Goal: Task Accomplishment & Management: Manage account settings

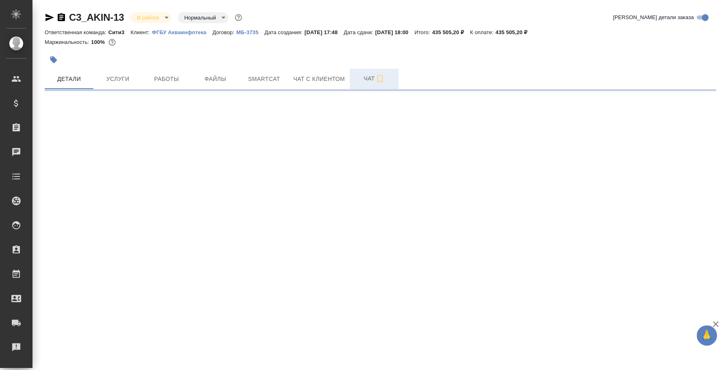
select select "RU"
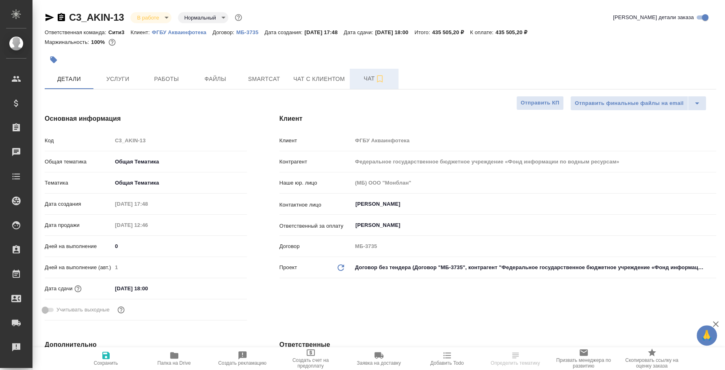
click at [367, 79] on span "Чат" at bounding box center [373, 78] width 39 height 10
type textarea "x"
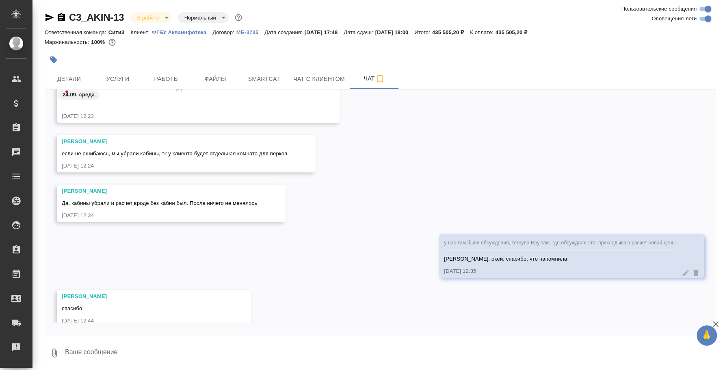
scroll to position [927, 0]
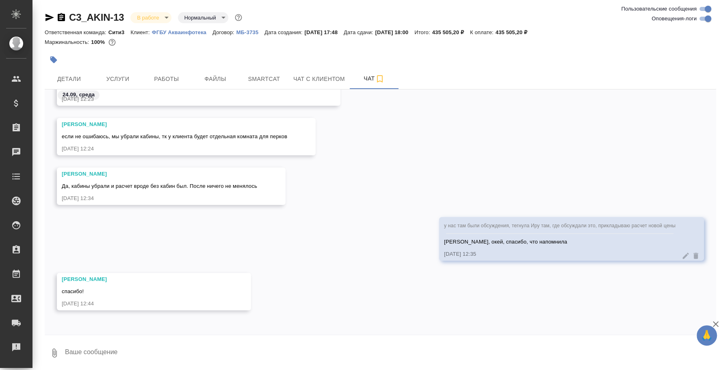
click at [186, 350] on textarea at bounding box center [390, 353] width 652 height 28
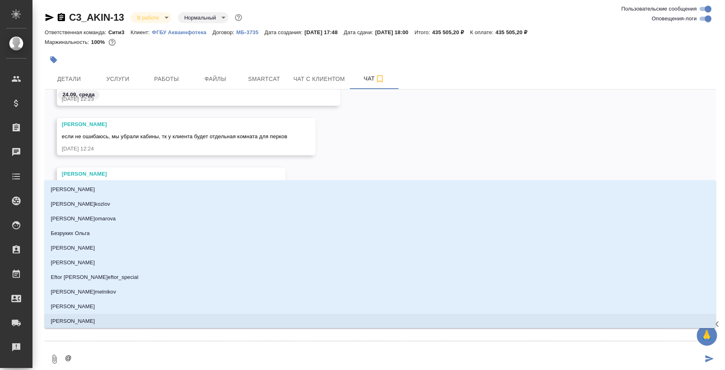
type textarea "@т"
type input "т"
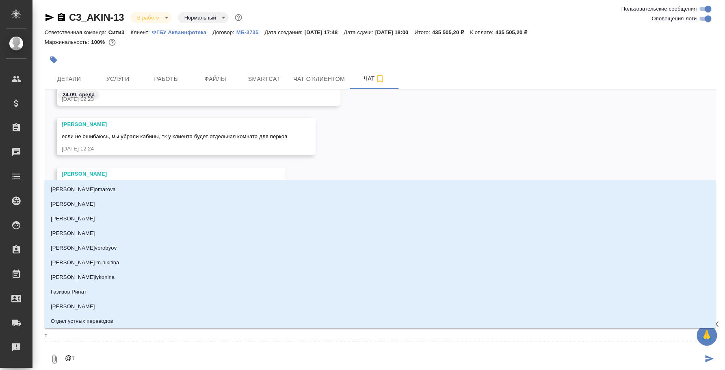
type textarea "@"
type textarea "@н"
type input "н"
type textarea "@ни"
type input "ни"
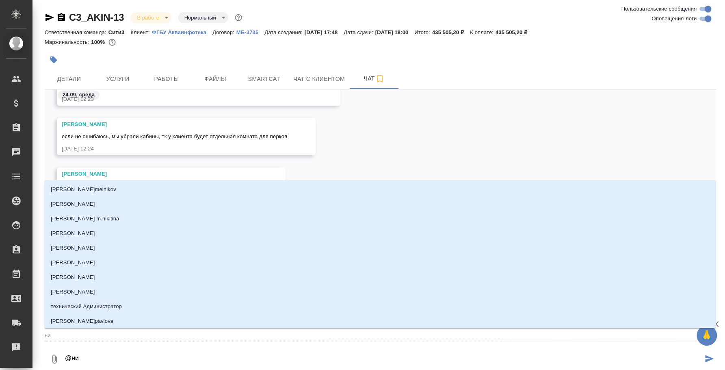
type textarea "@ник"
type input "ник"
type textarea "@никт"
type input "никт"
type textarea "@никти"
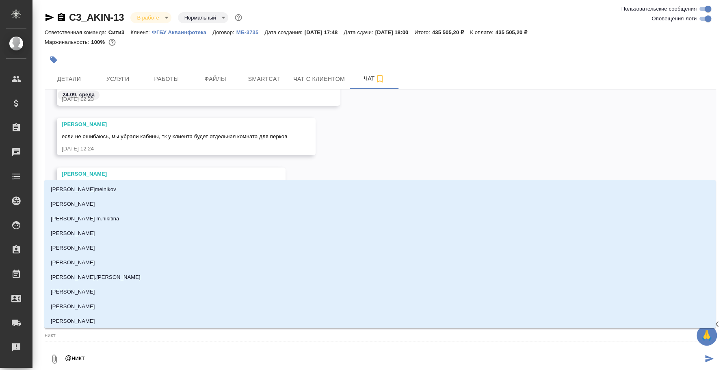
type input "никти"
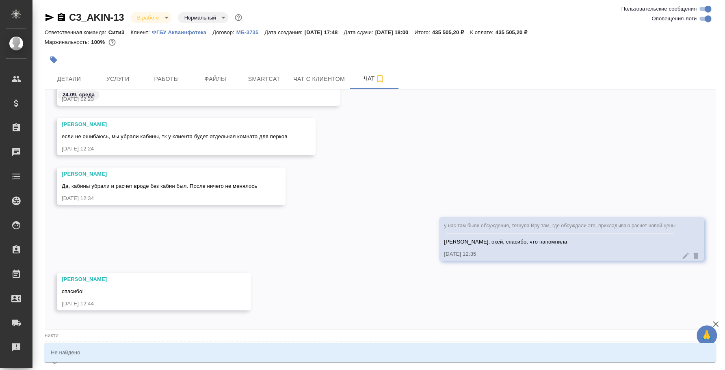
type textarea "@никт"
type input "никт"
type textarea "@ник"
type input "ник"
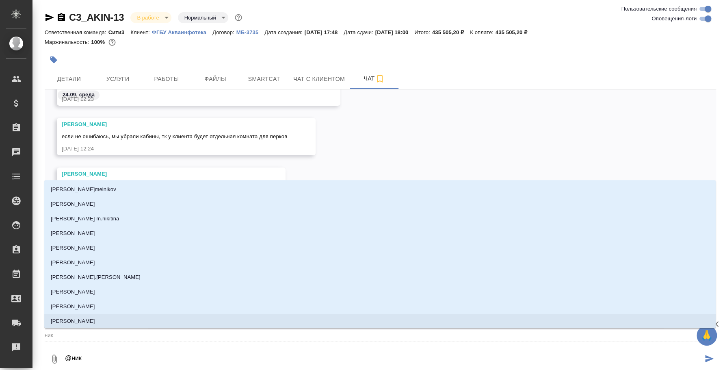
type textarea "@ники"
type input "ники"
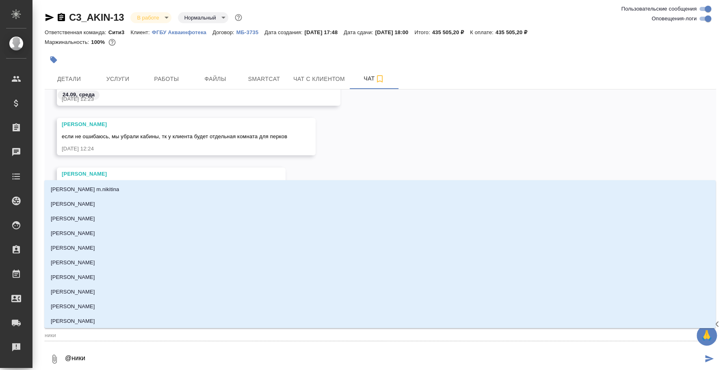
type textarea "@никит"
type input "никит"
type textarea "@никити"
type input "никити"
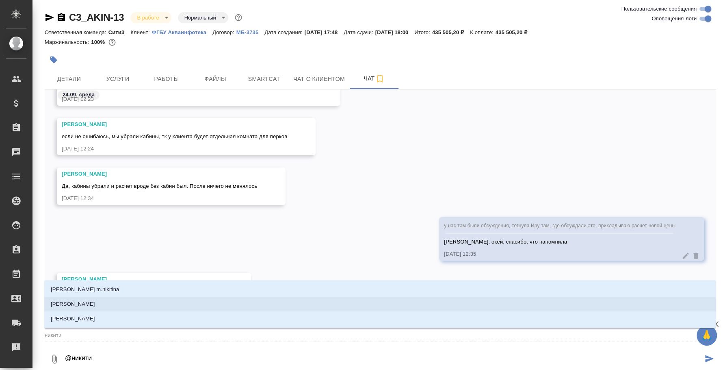
click at [198, 309] on li "Никитина Татьяна" at bounding box center [379, 303] width 671 height 15
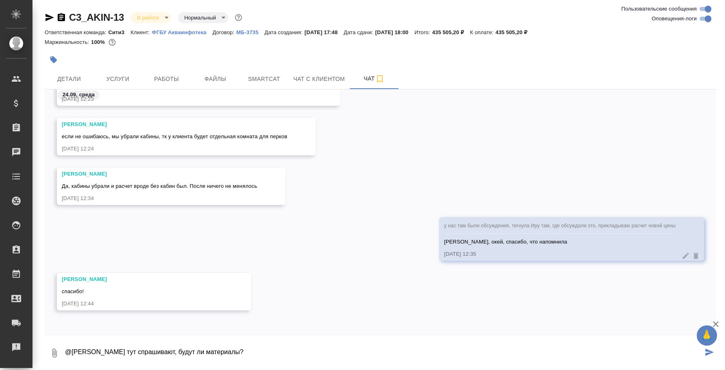
type textarea "@Никитина Татьяна Переводчики тут спрашивают, будут ли материалы?"
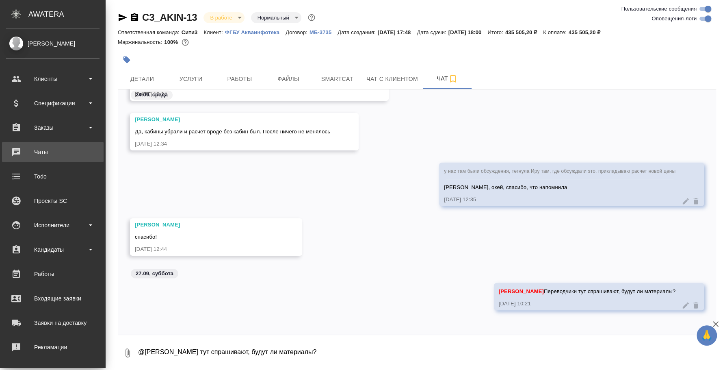
click at [42, 153] on div "Чаты" at bounding box center [52, 152] width 93 height 12
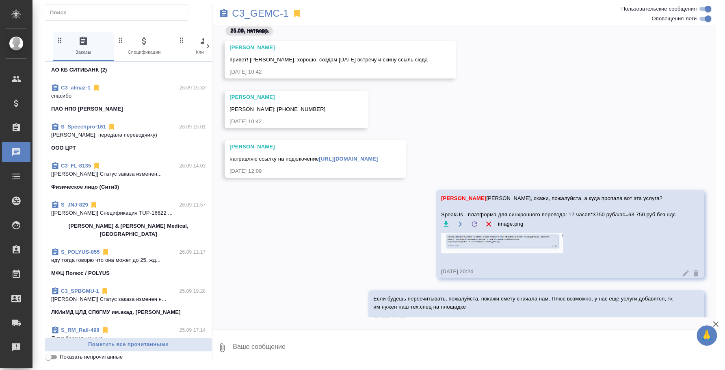
scroll to position [152, 0]
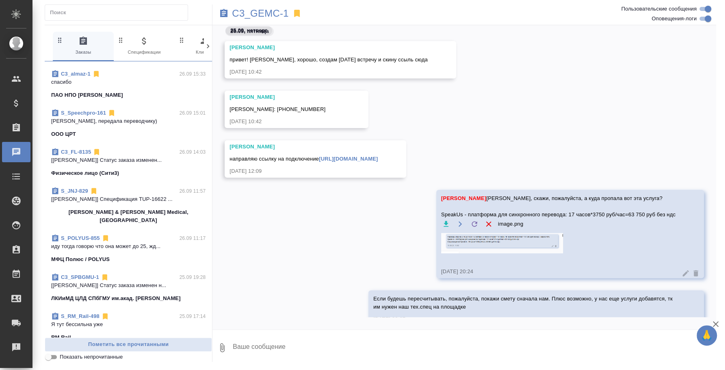
click at [94, 235] on link "S_POLYUS-855" at bounding box center [80, 238] width 39 height 6
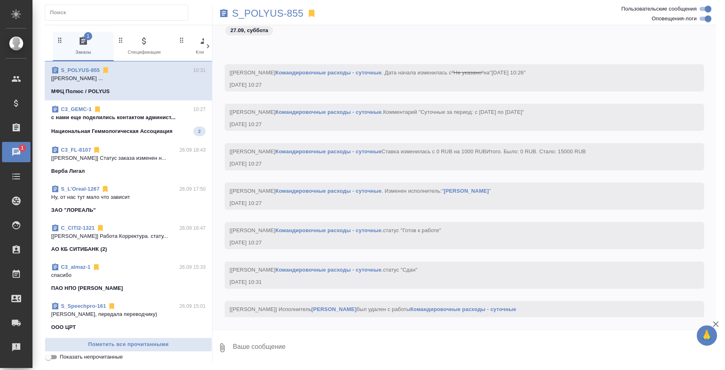
scroll to position [4328, 0]
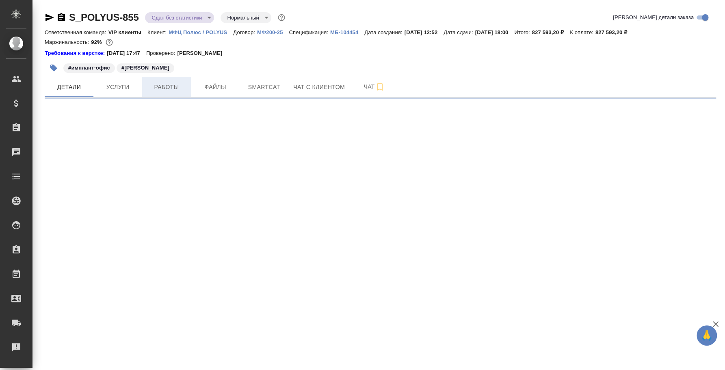
select select "RU"
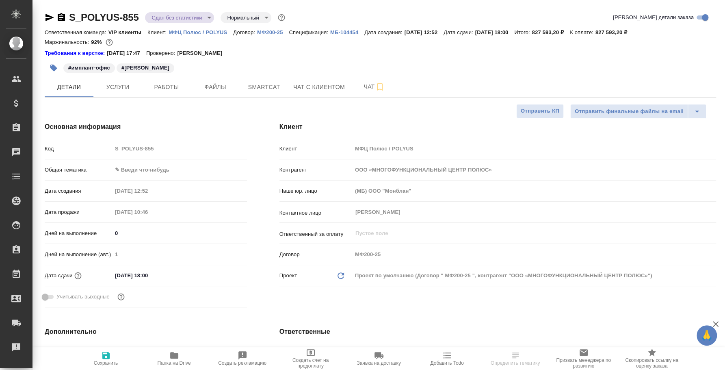
type textarea "x"
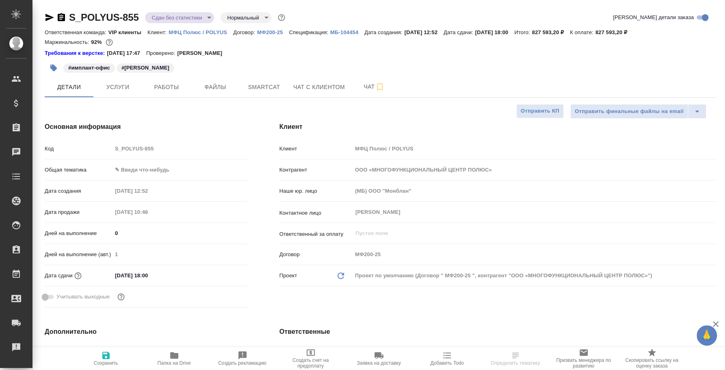
type textarea "x"
click at [169, 80] on button "Работы" at bounding box center [166, 87] width 49 height 20
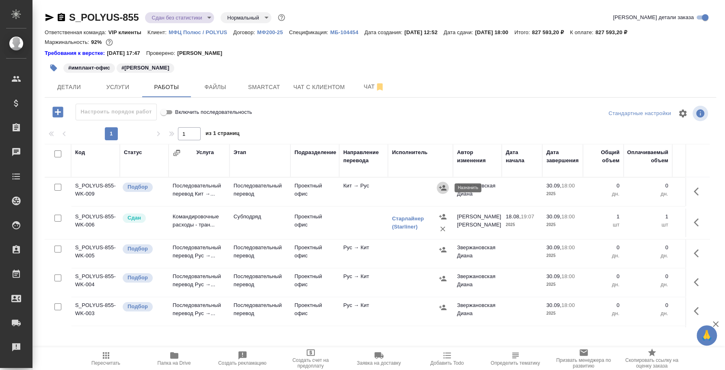
click at [436, 188] on button "button" at bounding box center [442, 188] width 12 height 12
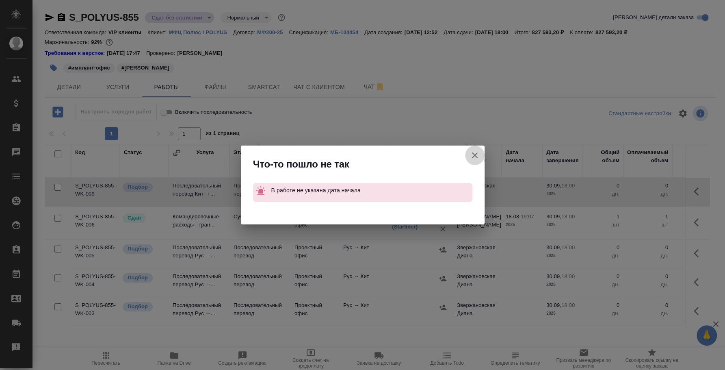
click at [475, 153] on icon "button" at bounding box center [475, 155] width 10 height 10
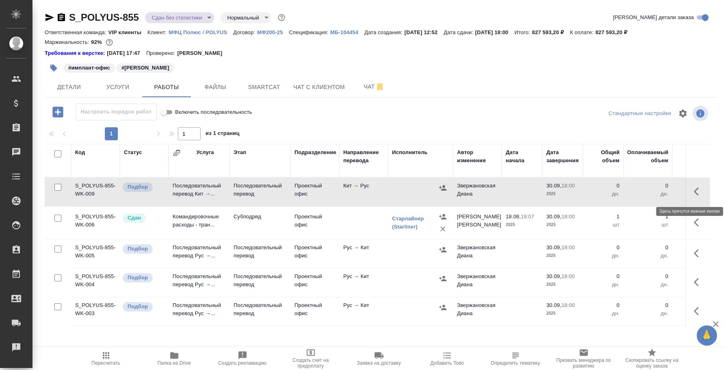
click at [694, 187] on icon "button" at bounding box center [699, 191] width 10 height 10
click at [634, 193] on icon "button" at bounding box center [639, 191] width 10 height 10
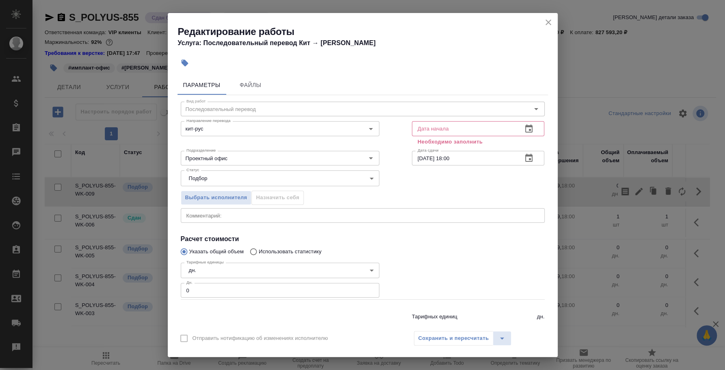
click at [524, 127] on icon "button" at bounding box center [529, 129] width 10 height 10
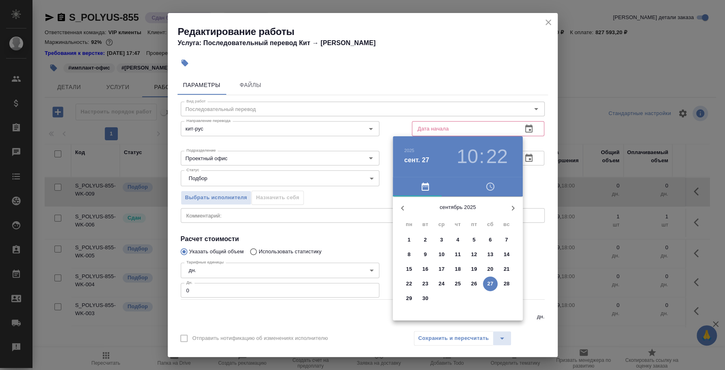
click at [410, 237] on p "1" at bounding box center [408, 240] width 3 height 8
type input "01.09.2025 10:22"
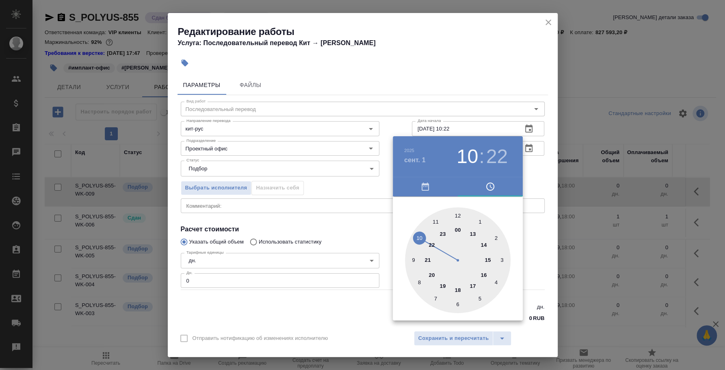
click at [531, 188] on div at bounding box center [362, 185] width 725 height 370
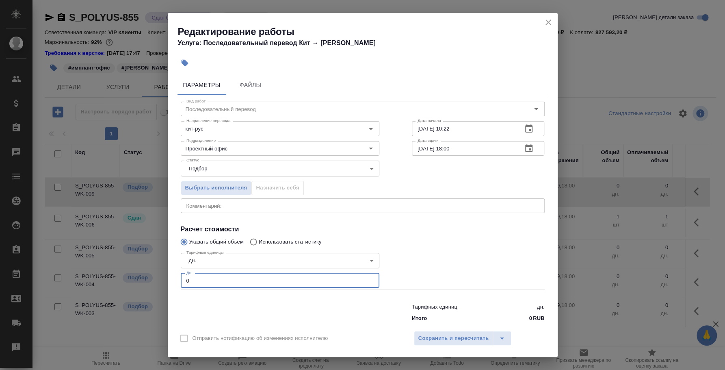
drag, startPoint x: 226, startPoint y: 280, endPoint x: 102, endPoint y: 251, distance: 126.8
click at [102, 251] on div "Редактирование работы Услуга: Последовательный перевод Кит → Рус Параметры Файл…" at bounding box center [362, 185] width 725 height 370
type input "26"
click at [425, 337] on span "Сохранить и пересчитать" at bounding box center [453, 337] width 71 height 9
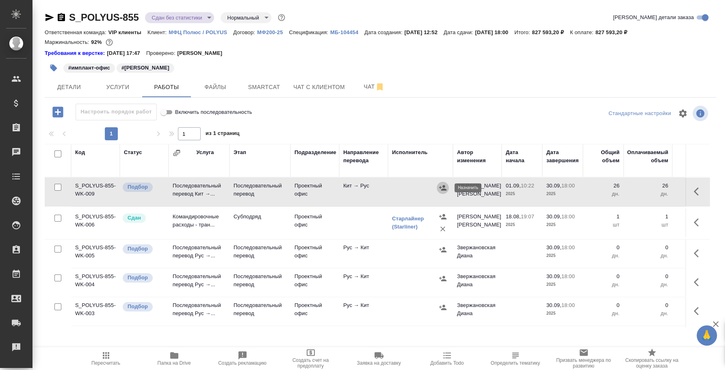
click at [442, 186] on icon "button" at bounding box center [443, 188] width 8 height 8
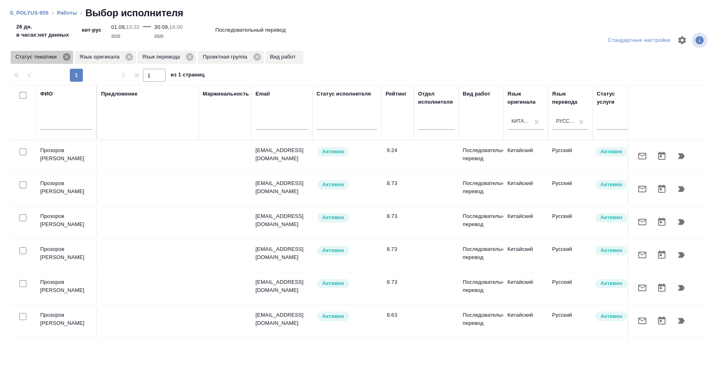
click at [66, 56] on icon at bounding box center [66, 56] width 9 height 9
click at [65, 56] on icon at bounding box center [65, 56] width 9 height 9
click at [63, 59] on icon at bounding box center [62, 56] width 7 height 7
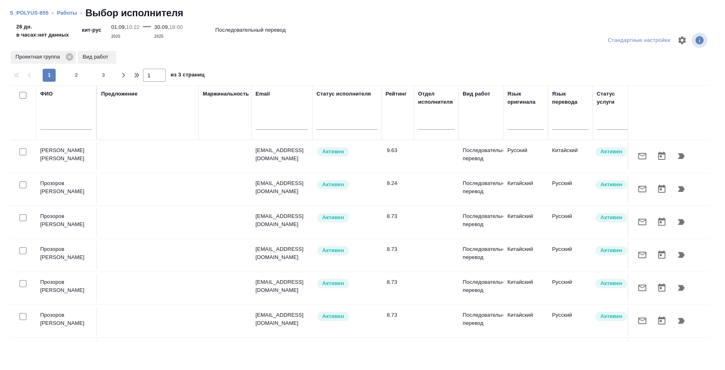
click at [59, 128] on input "text" at bounding box center [66, 124] width 52 height 10
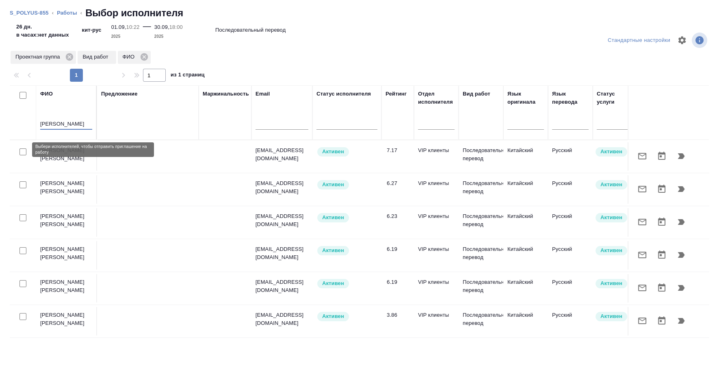
type input "сафонова"
click at [24, 150] on input "checkbox" at bounding box center [22, 151] width 7 height 7
checkbox input "true"
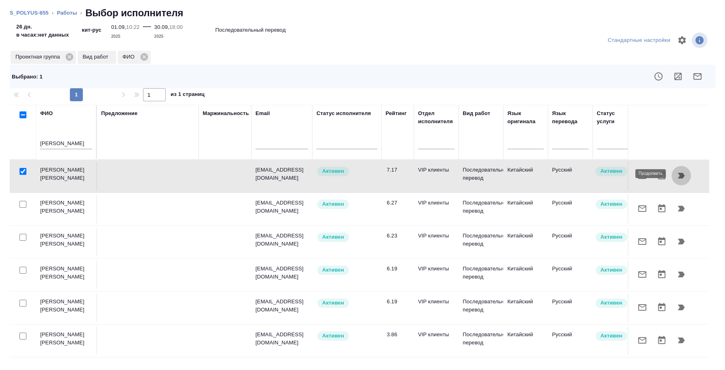
click at [685, 171] on icon "button" at bounding box center [681, 176] width 10 height 10
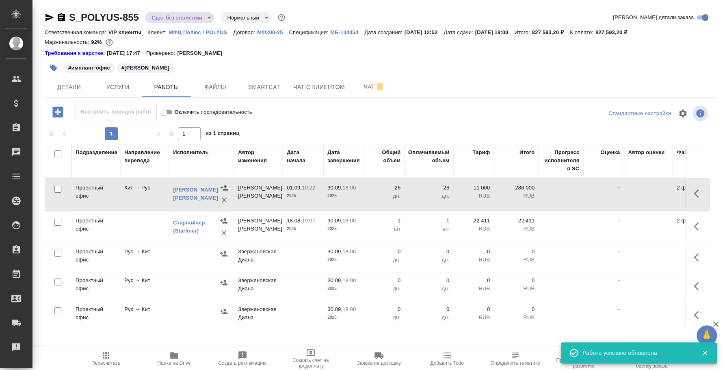
scroll to position [0, 263]
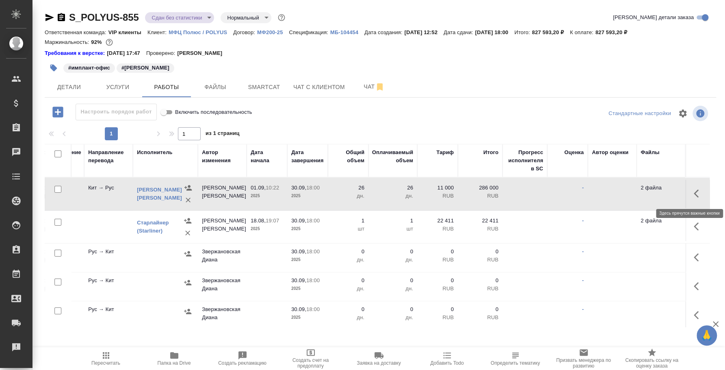
click at [694, 190] on icon "button" at bounding box center [699, 193] width 10 height 10
click at [635, 192] on icon "button" at bounding box center [638, 193] width 7 height 7
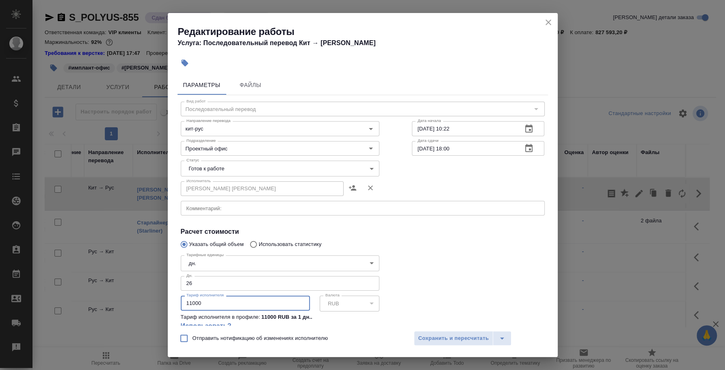
drag, startPoint x: 206, startPoint y: 300, endPoint x: 164, endPoint y: 295, distance: 42.1
click at [164, 295] on div "Редактирование работы Услуга: Последовательный перевод Кит → Рус Параметры Файл…" at bounding box center [362, 185] width 725 height 370
type input "15000"
click at [447, 338] on span "Сохранить и пересчитать" at bounding box center [453, 337] width 71 height 9
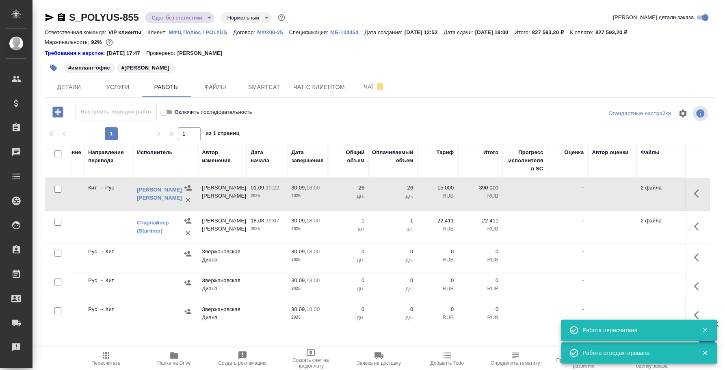
click at [703, 331] on icon "button" at bounding box center [704, 330] width 4 height 4
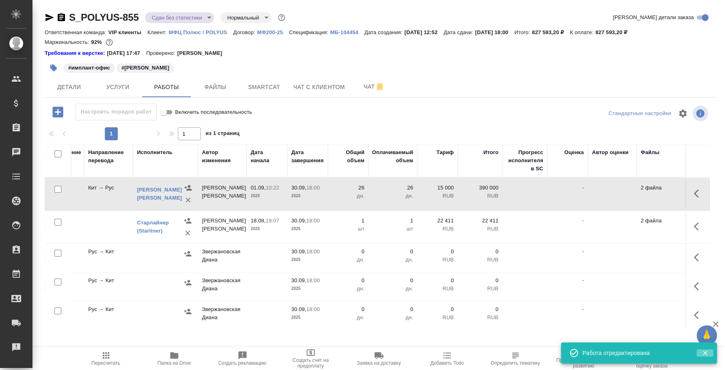
click at [704, 349] on icon "button" at bounding box center [704, 352] width 7 height 7
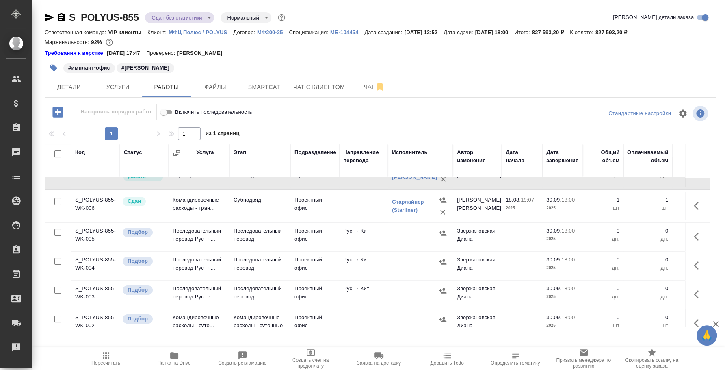
scroll to position [0, 0]
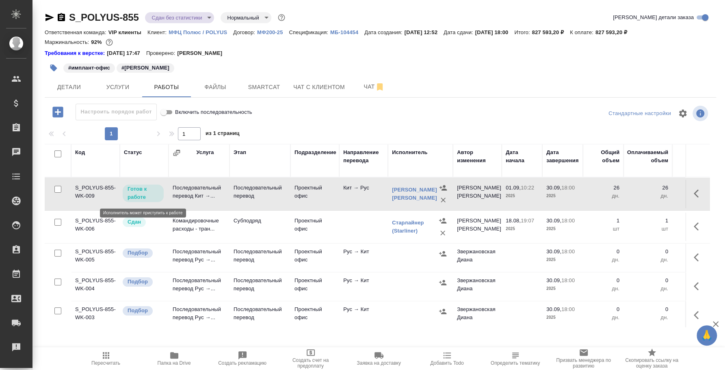
click at [153, 192] on p "Готов к работе" at bounding box center [142, 193] width 31 height 16
click at [59, 16] on icon "button" at bounding box center [61, 17] width 7 height 8
click at [417, 194] on link "[PERSON_NAME]" at bounding box center [414, 193] width 45 height 14
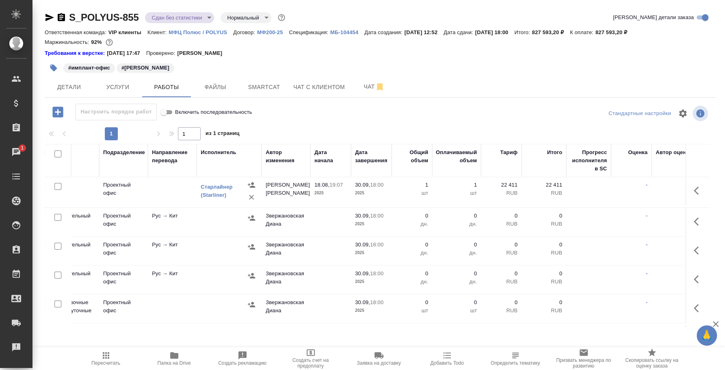
scroll to position [0, 191]
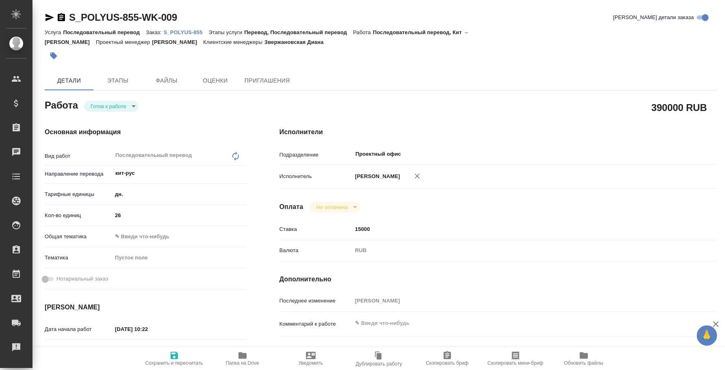
type textarea "x"
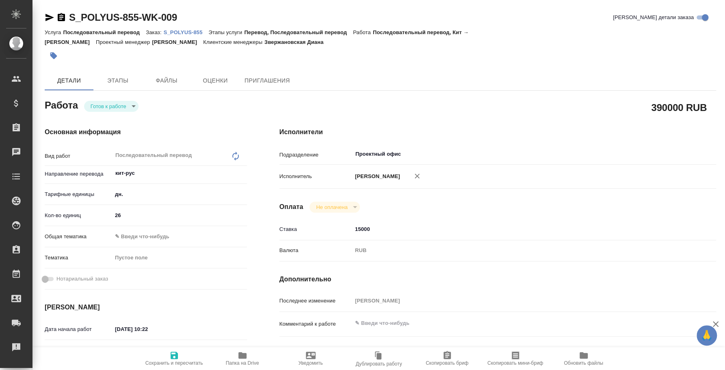
type textarea "x"
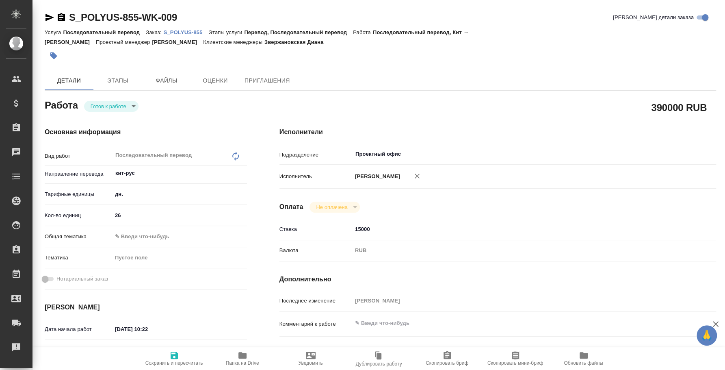
type textarea "x"
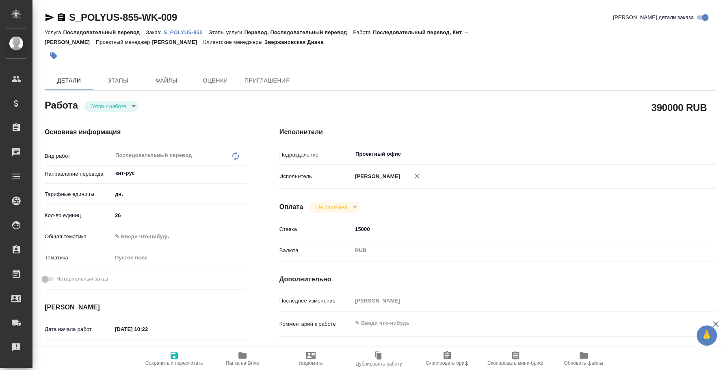
click at [126, 108] on body "🙏 .cls-1 fill:#fff; AWATERA Fedotova Irina Клиенты Спецификации Заказы Чаты Tod…" at bounding box center [362, 185] width 725 height 370
type textarea "x"
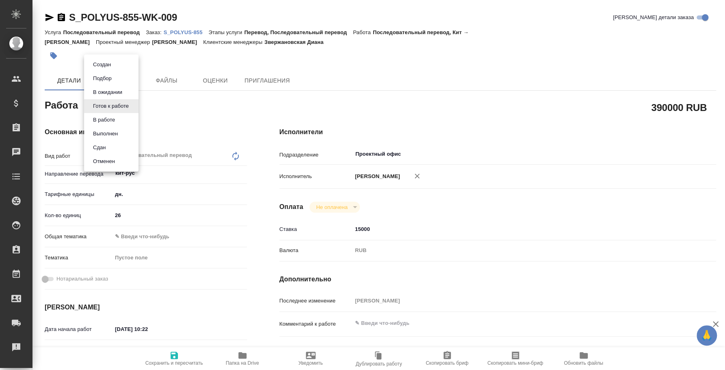
type textarea "x"
click at [123, 143] on li "Сдан" at bounding box center [111, 147] width 54 height 14
type textarea "x"
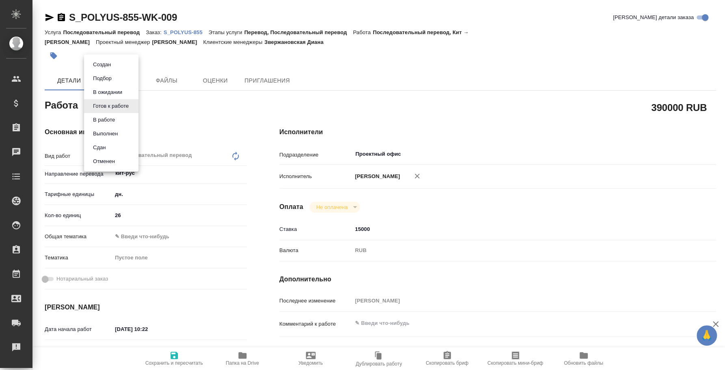
type textarea "x"
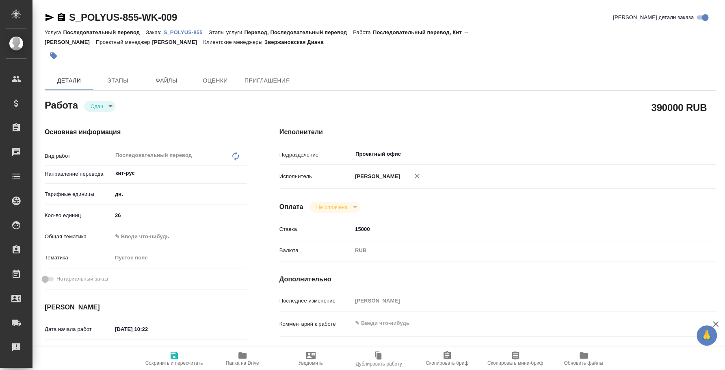
type textarea "x"
click at [185, 32] on p "S_POLYUS-855" at bounding box center [186, 32] width 45 height 6
type textarea "x"
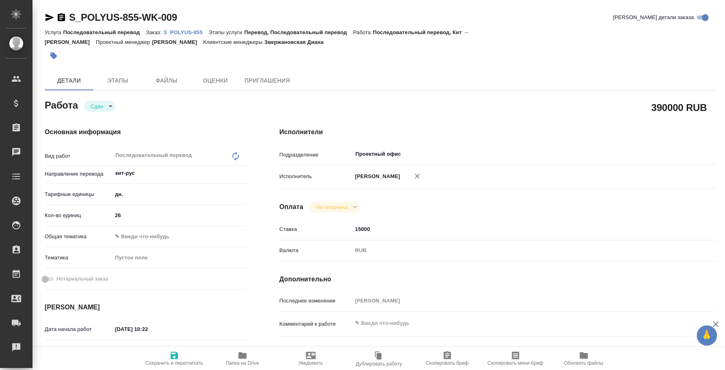
type textarea "x"
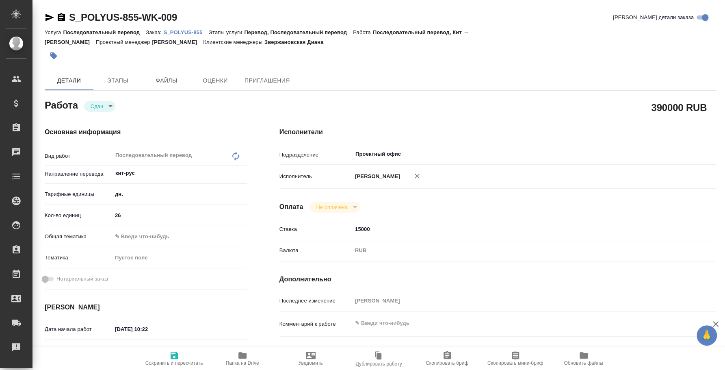
type textarea "x"
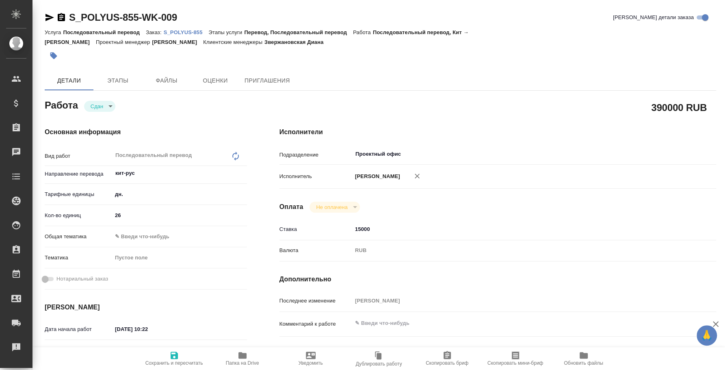
type textarea "x"
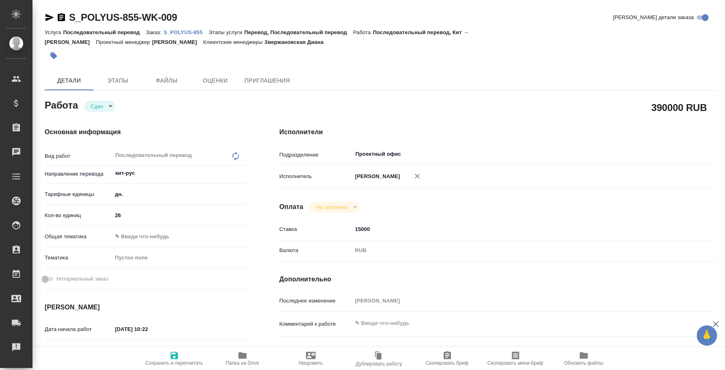
type textarea "x"
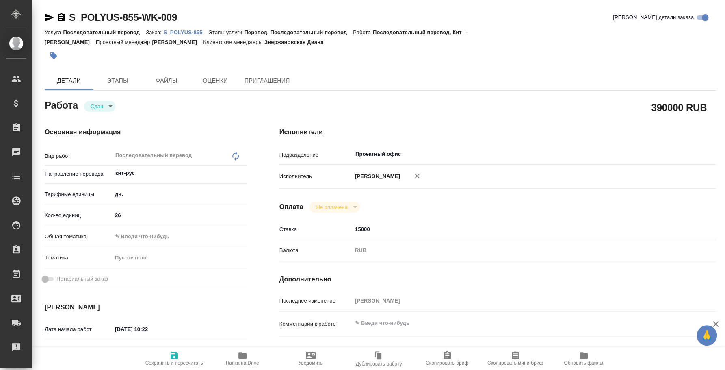
type textarea "x"
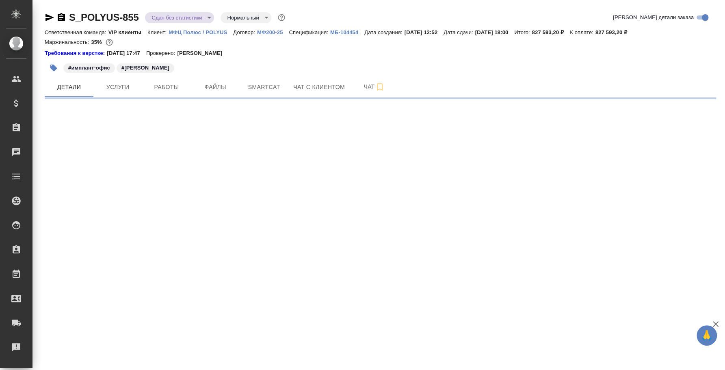
select select "RU"
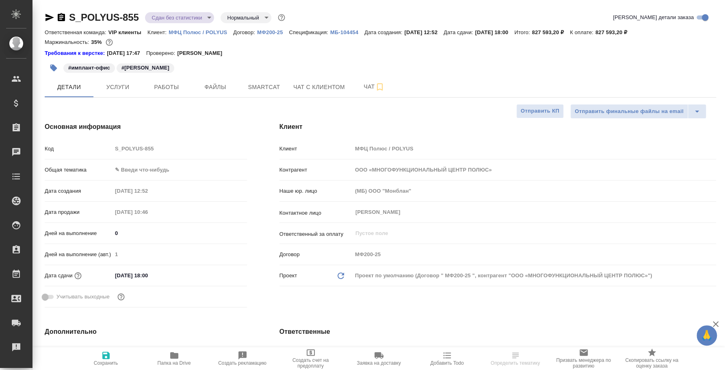
type textarea "x"
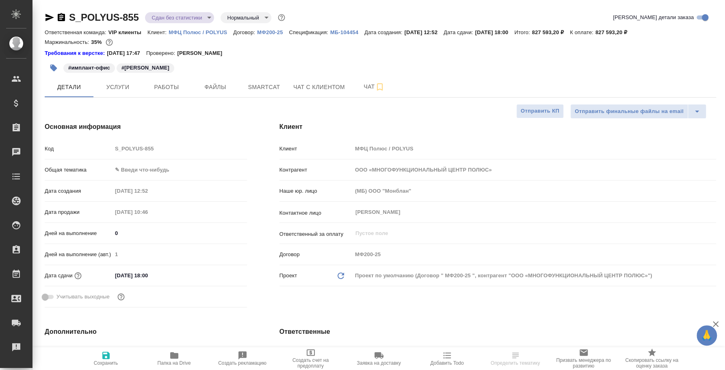
type textarea "x"
click at [166, 88] on span "Работы" at bounding box center [166, 87] width 39 height 10
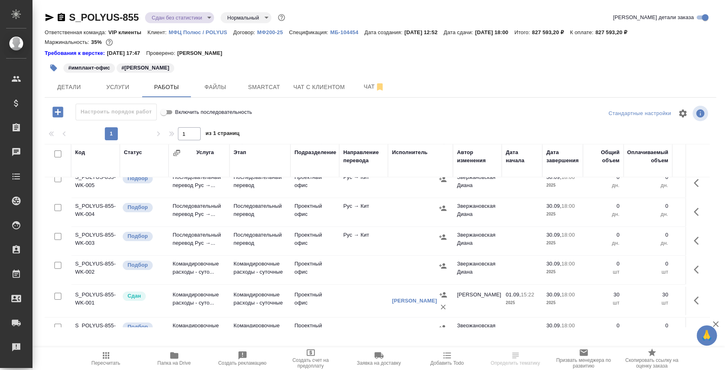
scroll to position [50, 0]
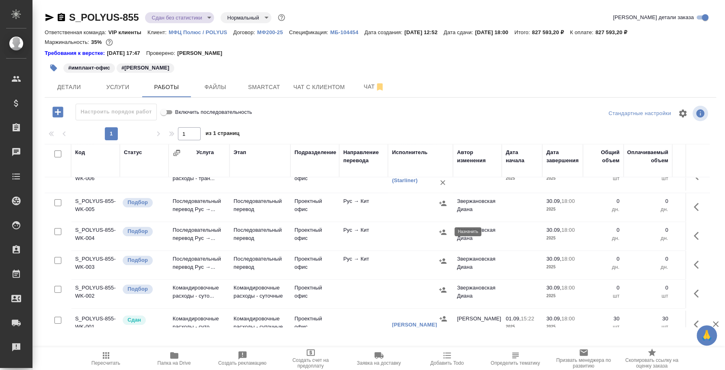
click at [443, 229] on icon "button" at bounding box center [442, 231] width 7 height 5
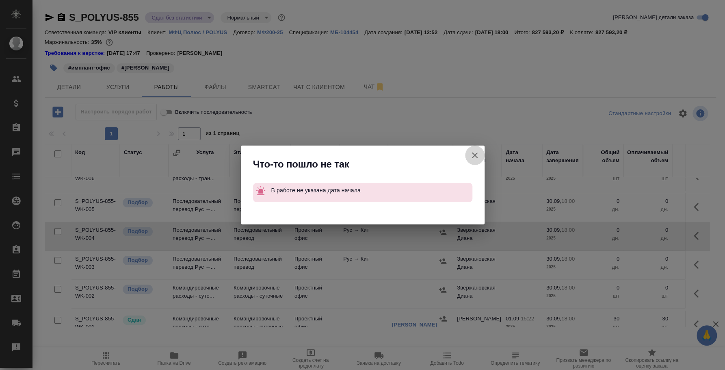
click at [472, 151] on icon "button" at bounding box center [475, 155] width 10 height 10
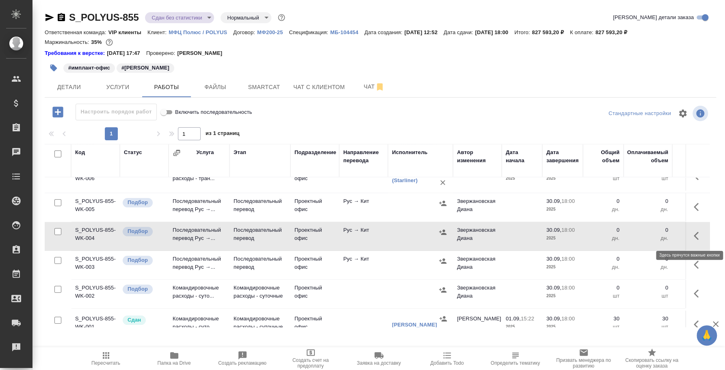
click at [694, 238] on icon "button" at bounding box center [699, 236] width 10 height 10
click at [634, 231] on icon "button" at bounding box center [639, 236] width 10 height 10
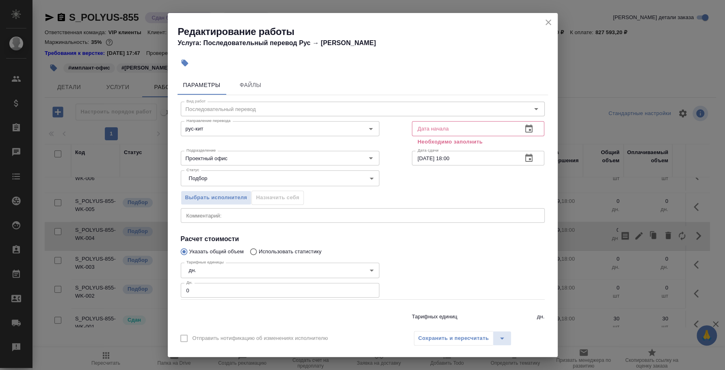
click at [525, 130] on icon "button" at bounding box center [528, 128] width 7 height 8
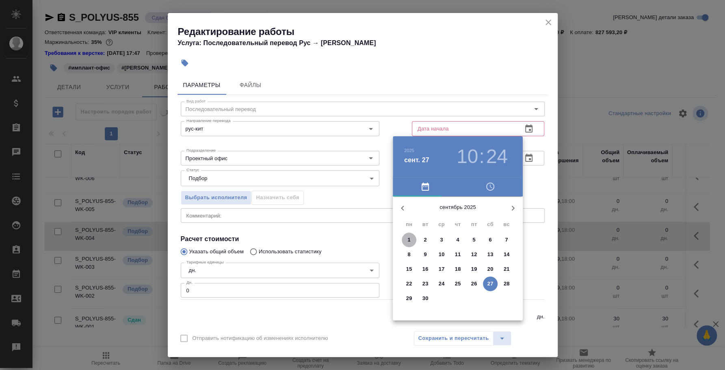
click at [411, 236] on span "1" at bounding box center [409, 240] width 15 height 8
type input "[DATE] 10:24"
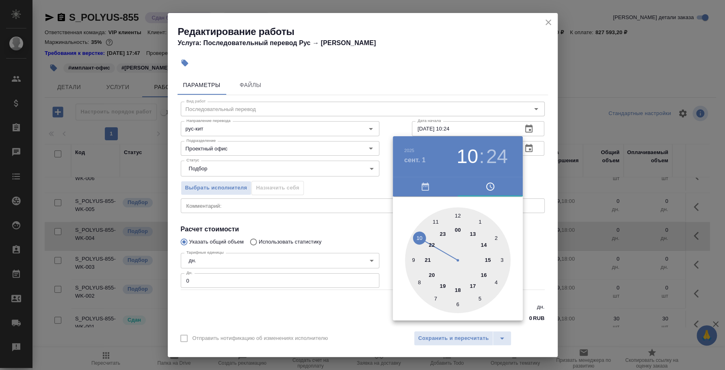
click at [528, 248] on div at bounding box center [362, 185] width 725 height 370
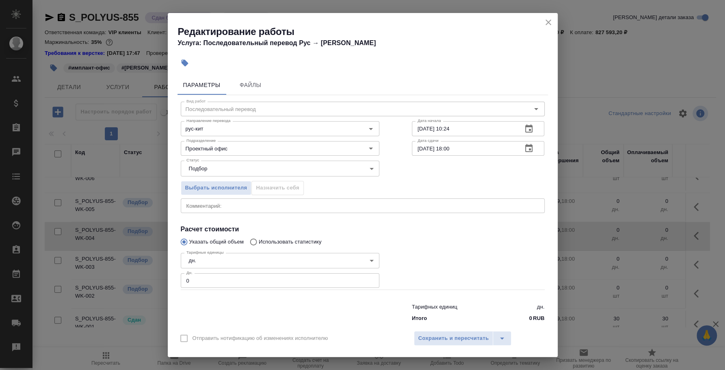
click at [207, 204] on textarea at bounding box center [362, 205] width 352 height 6
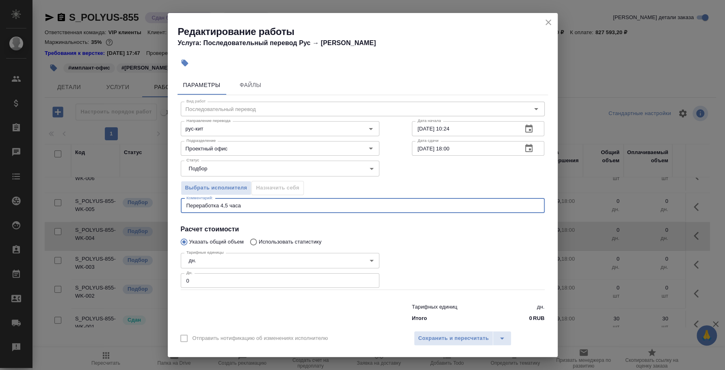
type textarea "Переработка 4,5 часа"
click at [204, 259] on body "🙏 .cls-1 fill:#fff; AWATERA [PERSON_NAME] Спецификации Заказы 0 Чаты Todo Проек…" at bounding box center [362, 185] width 725 height 370
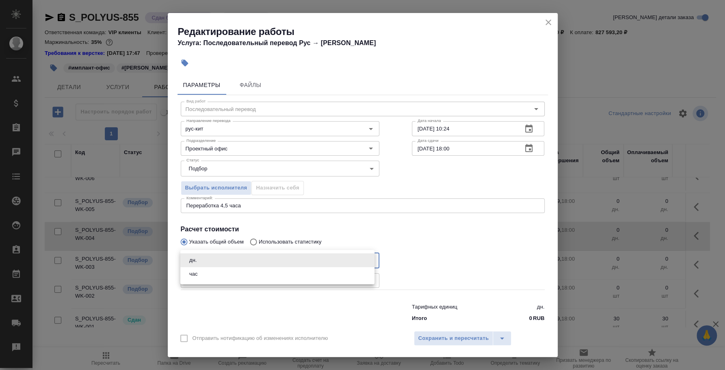
click at [207, 272] on li "час" at bounding box center [277, 274] width 194 height 14
type input "5a8b1489cc6b4906c91bfd93"
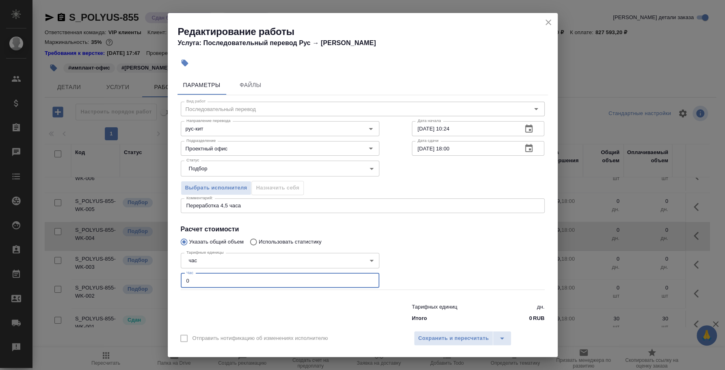
drag, startPoint x: 201, startPoint y: 282, endPoint x: 112, endPoint y: 265, distance: 90.9
click at [112, 265] on div "Редактирование работы Услуга: Последовательный перевод Рус → Кит Параметры Файл…" at bounding box center [362, 185] width 725 height 370
type input "5"
click at [423, 340] on span "Сохранить и пересчитать" at bounding box center [453, 337] width 71 height 9
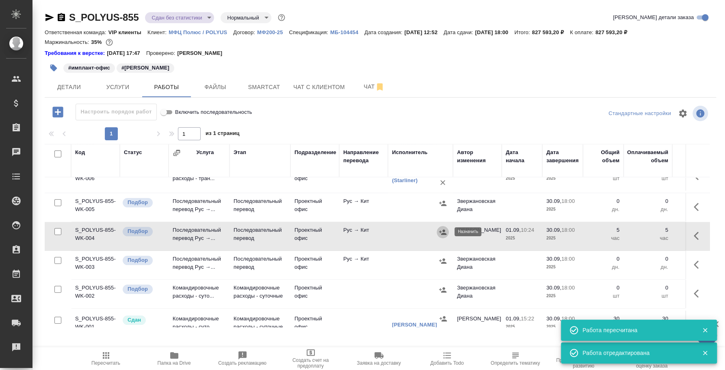
click at [441, 231] on icon "button" at bounding box center [442, 231] width 7 height 5
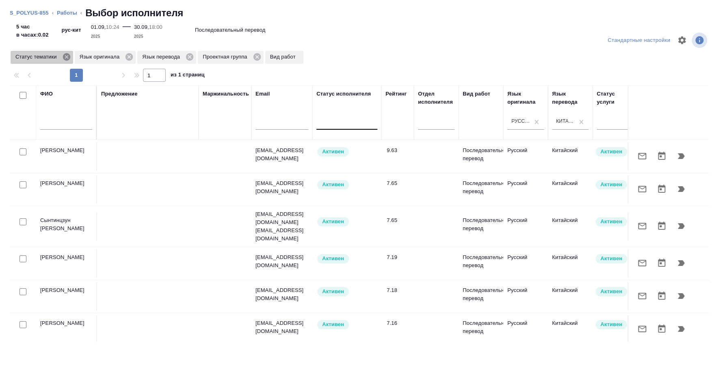
click at [64, 58] on icon at bounding box center [66, 56] width 7 height 7
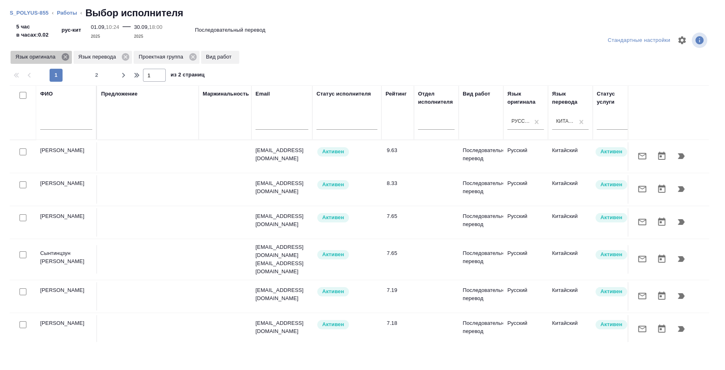
click at [67, 58] on icon at bounding box center [64, 56] width 7 height 7
click at [63, 60] on icon at bounding box center [62, 56] width 7 height 7
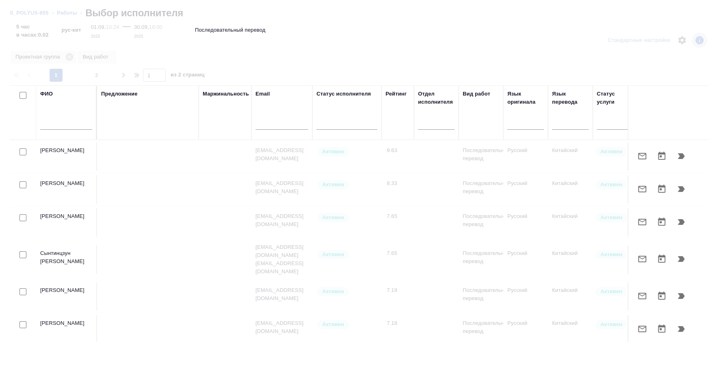
click at [74, 124] on input "text" at bounding box center [66, 124] width 52 height 10
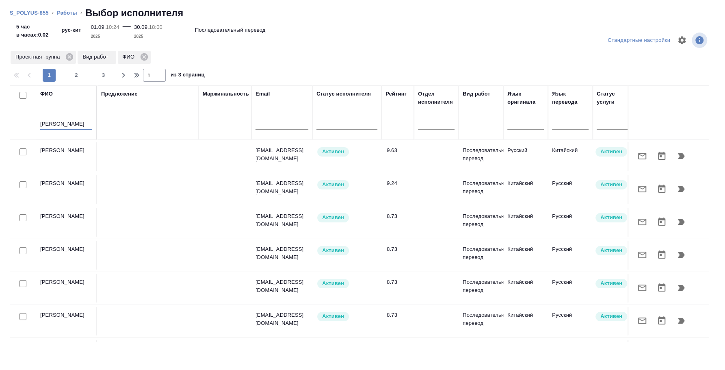
type input "сафонова"
click at [24, 148] on input "checkbox" at bounding box center [22, 151] width 7 height 7
checkbox input "true"
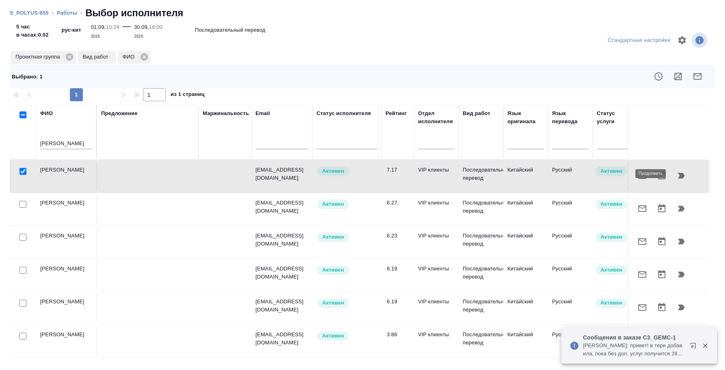
click at [682, 174] on icon "button" at bounding box center [681, 176] width 7 height 6
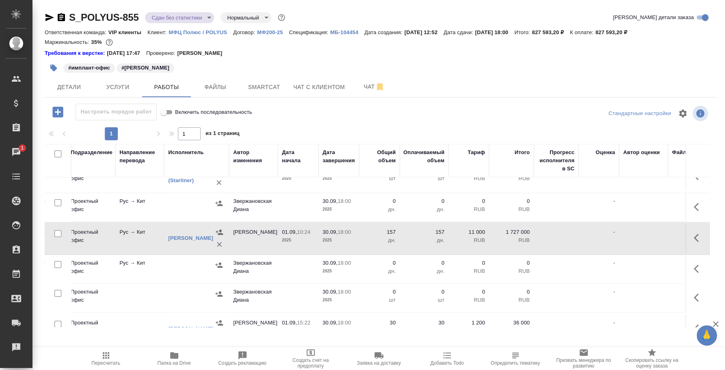
scroll to position [50, 263]
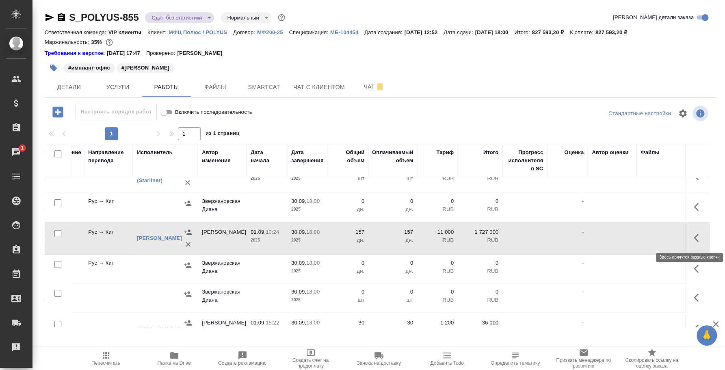
click at [694, 235] on icon "button" at bounding box center [699, 238] width 10 height 10
click at [632, 230] on button "button" at bounding box center [639, 237] width 14 height 19
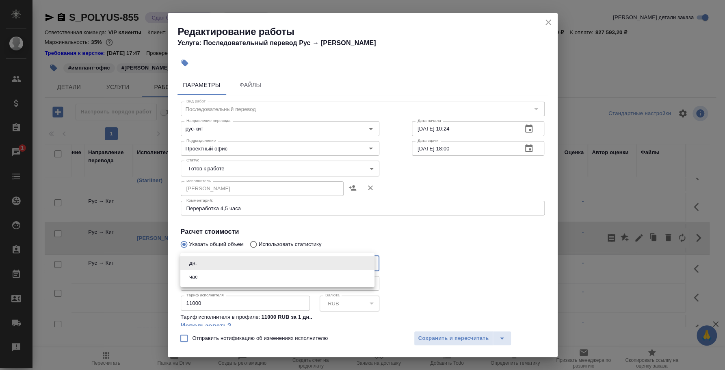
click at [208, 263] on body "🙏 .cls-1 fill:#fff; AWATERA Fedotova Irina Клиенты Спецификации Заказы 1 Чаты T…" at bounding box center [362, 185] width 725 height 370
click at [202, 273] on li "час" at bounding box center [277, 277] width 194 height 14
type input "5a8b1489cc6b4906c91bfd93"
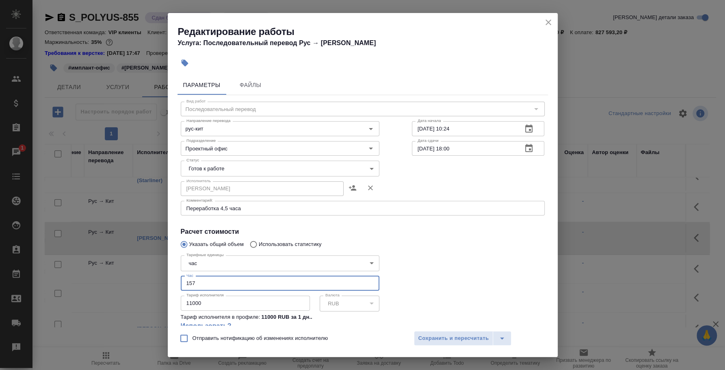
drag, startPoint x: 207, startPoint y: 281, endPoint x: 176, endPoint y: 273, distance: 31.9
click at [176, 273] on div "Параметры Файлы Вид работ Последовательный перевод Вид работ Направление перево…" at bounding box center [363, 198] width 390 height 253
type input "5"
drag, startPoint x: 213, startPoint y: 307, endPoint x: 147, endPoint y: 288, distance: 68.5
click at [148, 289] on div "Редактирование работы Услуга: Последовательный перевод Рус → Кит Параметры Файл…" at bounding box center [362, 185] width 725 height 370
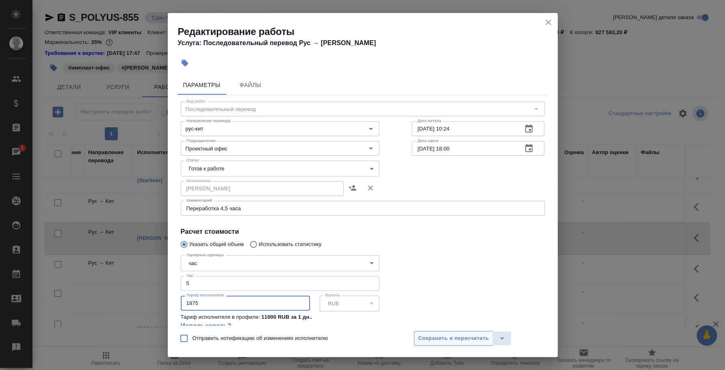
type input "1875"
click at [425, 334] on span "Сохранить и пересчитать" at bounding box center [453, 337] width 71 height 9
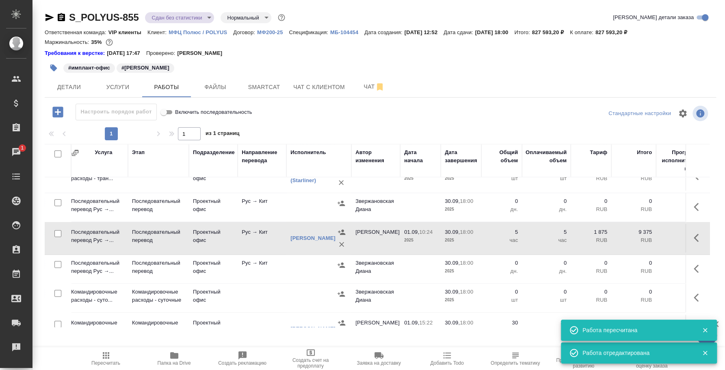
scroll to position [50, 0]
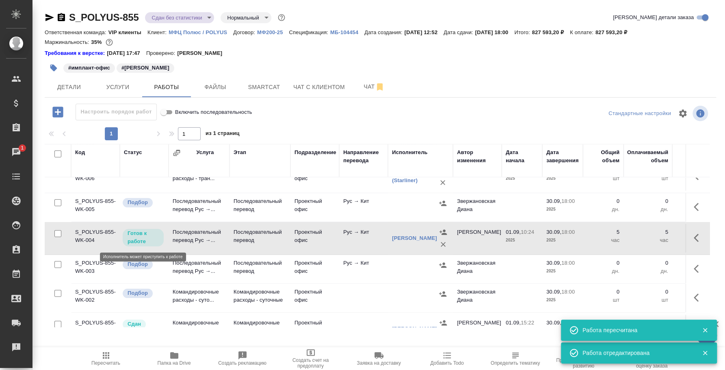
click at [145, 229] on p "Готов к работе" at bounding box center [142, 237] width 31 height 16
click at [147, 242] on p "Готов к работе" at bounding box center [142, 237] width 31 height 16
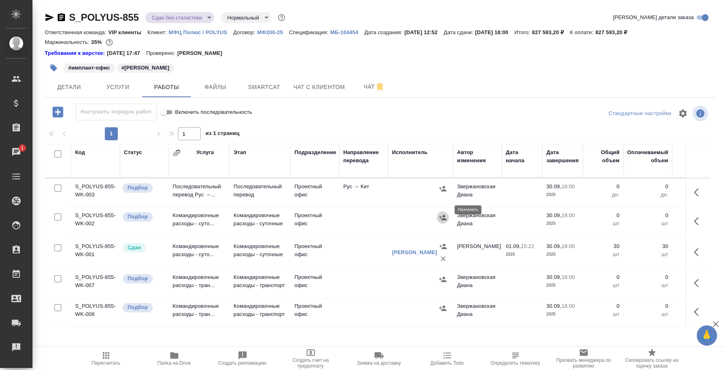
click at [441, 214] on icon "button" at bounding box center [442, 216] width 7 height 5
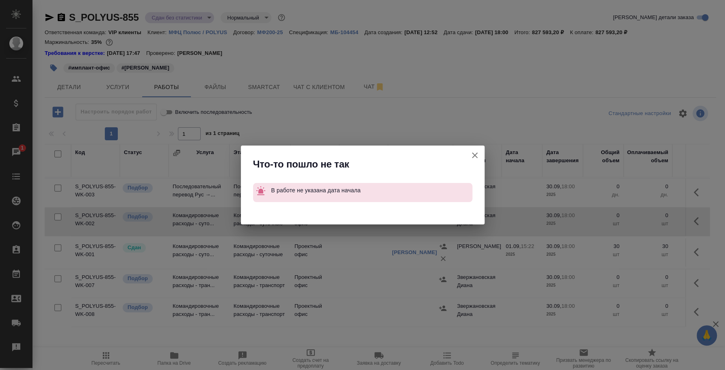
click at [474, 154] on icon "button" at bounding box center [475, 155] width 6 height 6
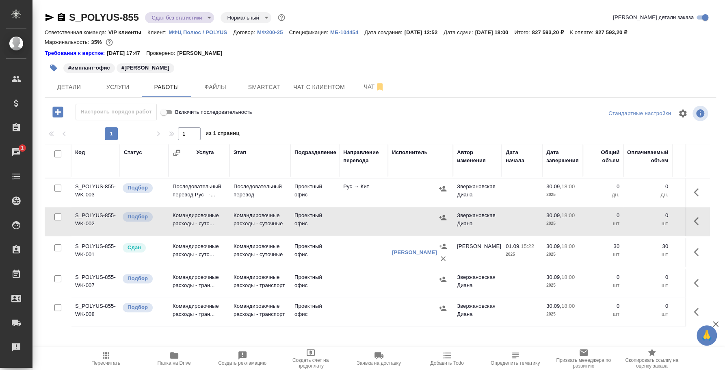
click at [694, 216] on icon "button" at bounding box center [699, 221] width 10 height 10
click at [635, 216] on icon "button" at bounding box center [639, 221] width 10 height 10
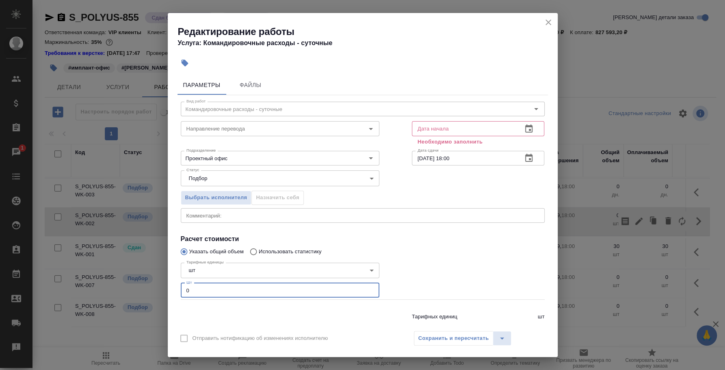
drag, startPoint x: 214, startPoint y: 288, endPoint x: 169, endPoint y: 277, distance: 47.3
click at [169, 277] on div "Параметры Файлы Вид работ Командировочные расходы - суточные Вид работ Направле…" at bounding box center [363, 198] width 390 height 253
type input "15"
click at [525, 125] on icon "button" at bounding box center [528, 128] width 7 height 8
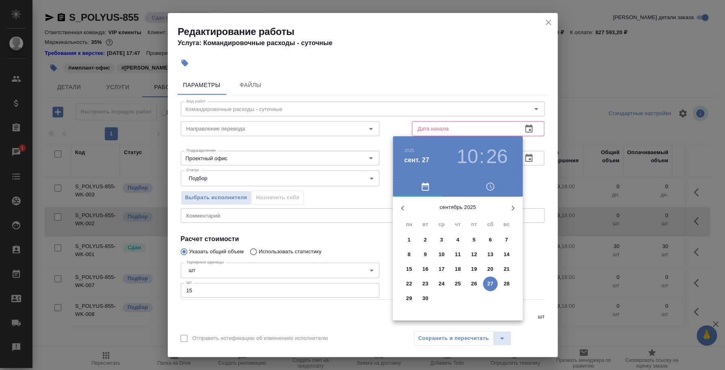
click at [407, 239] on p "1" at bounding box center [408, 240] width 3 height 8
type input "01.09.2025 10:26"
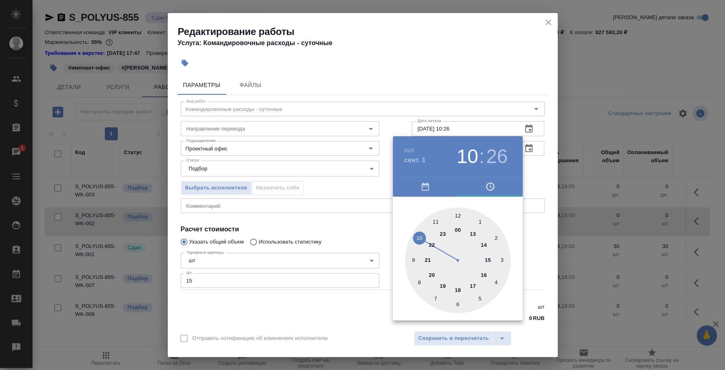
click at [317, 207] on div at bounding box center [362, 185] width 725 height 370
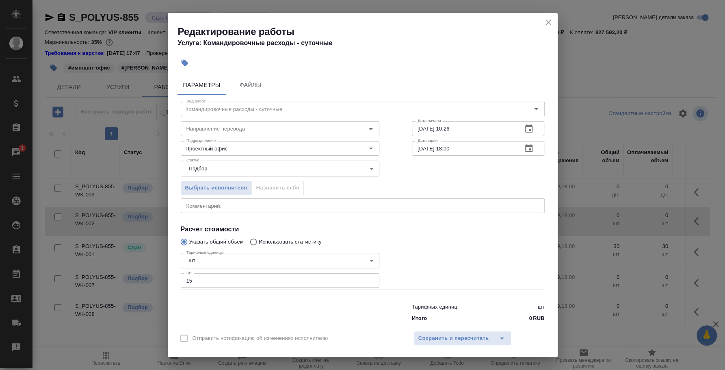
click at [312, 205] on textarea at bounding box center [362, 205] width 352 height 6
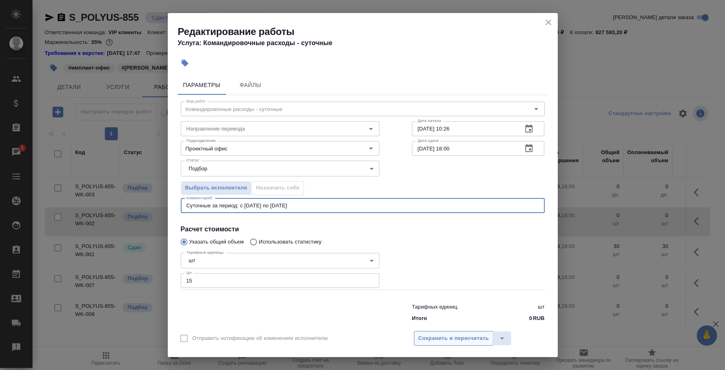
type textarea "Суточные за период: с [DATE] по [DATE]"
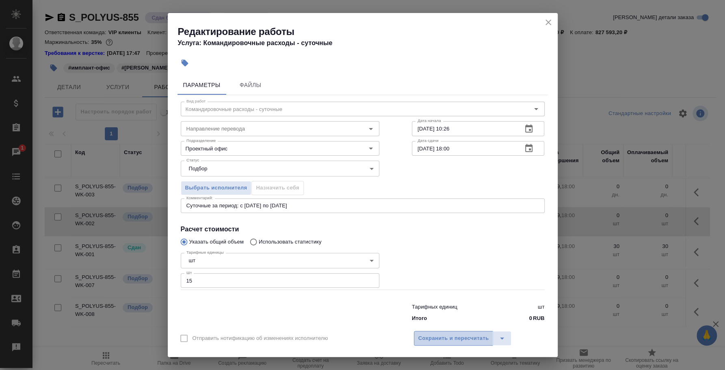
click at [457, 334] on span "Сохранить и пересчитать" at bounding box center [453, 337] width 71 height 9
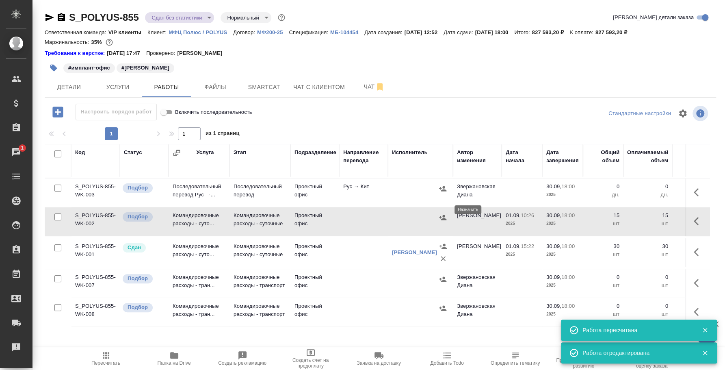
click at [445, 213] on icon "button" at bounding box center [443, 217] width 8 height 8
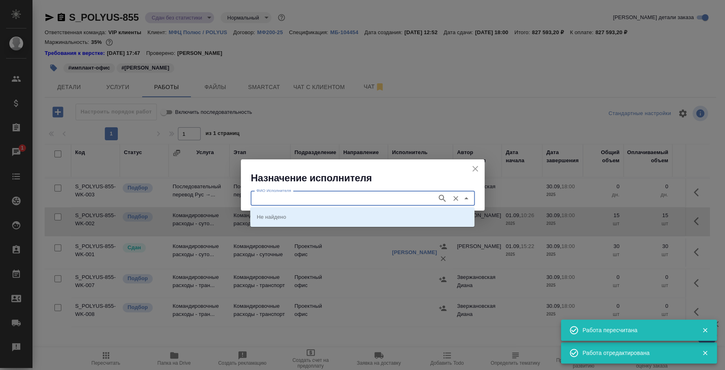
click at [369, 196] on input "ФИО Исполнителя" at bounding box center [343, 198] width 180 height 10
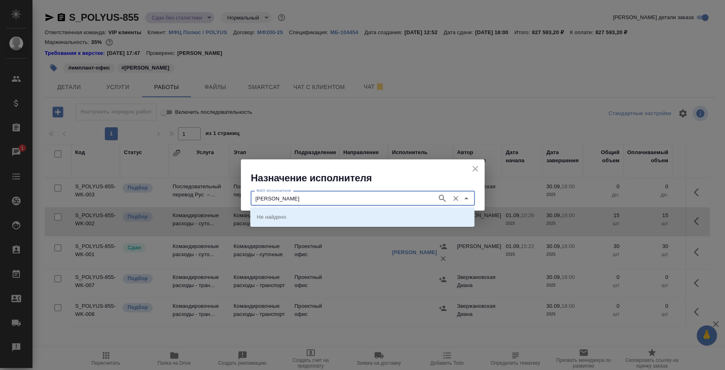
type input "[PERSON_NAME]"
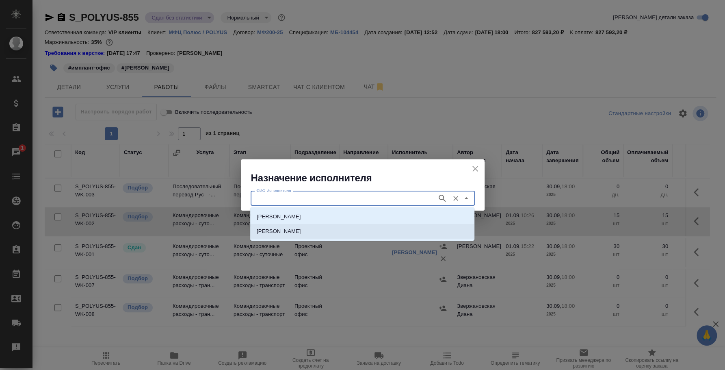
click at [369, 225] on li "[PERSON_NAME]" at bounding box center [362, 231] width 224 height 15
type input "[PERSON_NAME]"
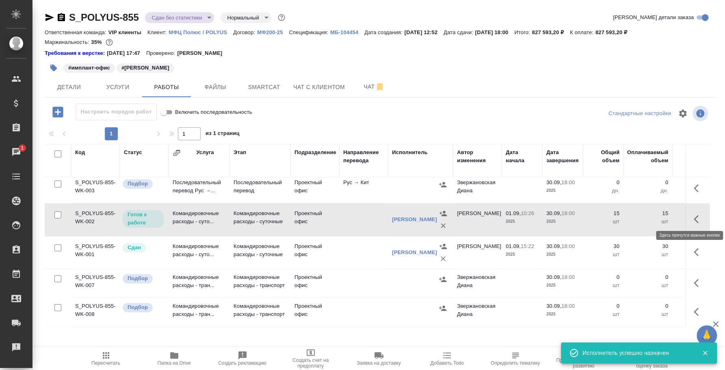
click at [689, 212] on button "button" at bounding box center [698, 218] width 19 height 19
click at [634, 214] on icon "button" at bounding box center [639, 219] width 10 height 10
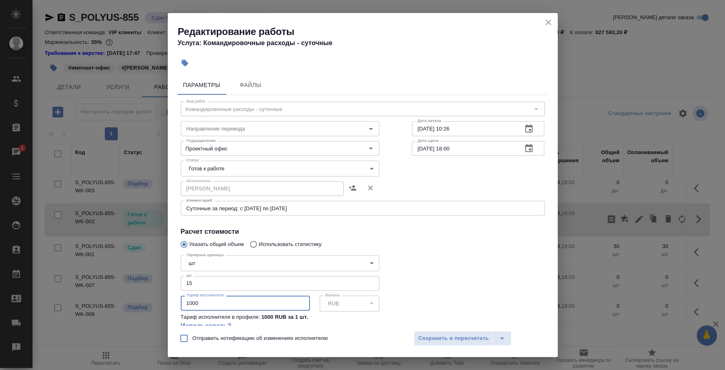
drag, startPoint x: 225, startPoint y: 308, endPoint x: 134, endPoint y: 302, distance: 91.2
click at [134, 302] on div "Редактирование работы Услуга: Командировочные расходы - суточные Параметры Файл…" at bounding box center [362, 185] width 725 height 370
type input "1200"
click at [420, 341] on span "Сохранить и пересчитать" at bounding box center [453, 337] width 71 height 9
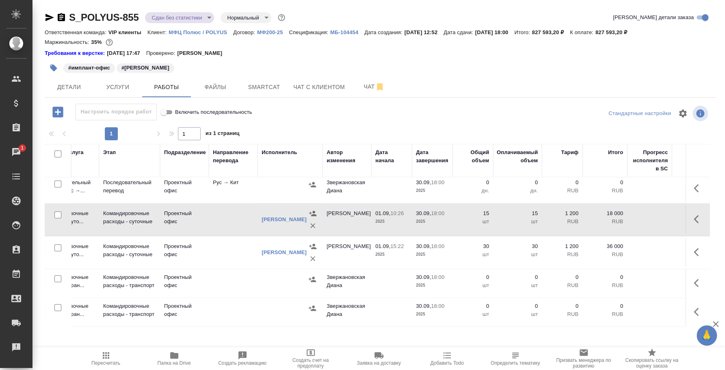
scroll to position [138, 138]
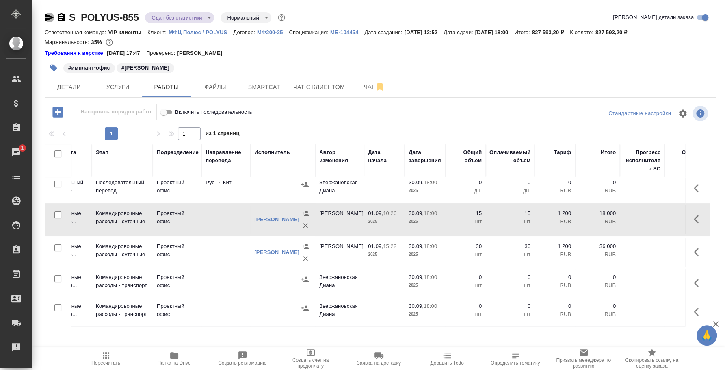
click at [50, 17] on icon "button" at bounding box center [49, 17] width 9 height 7
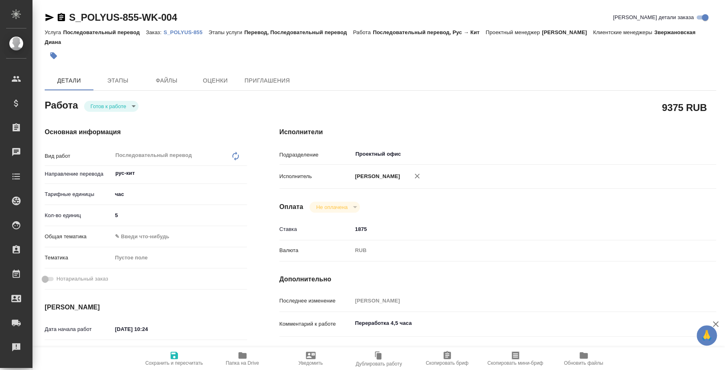
type textarea "x"
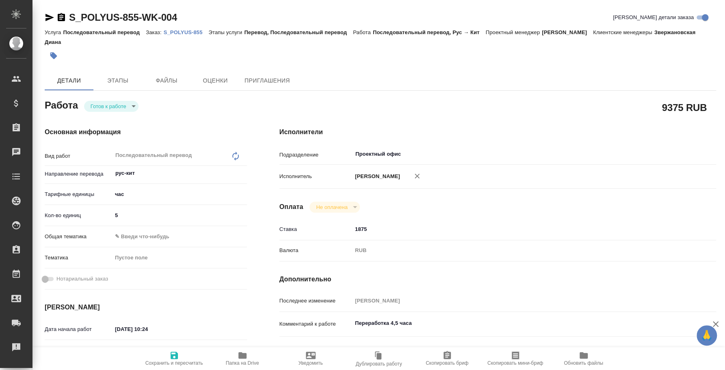
type textarea "x"
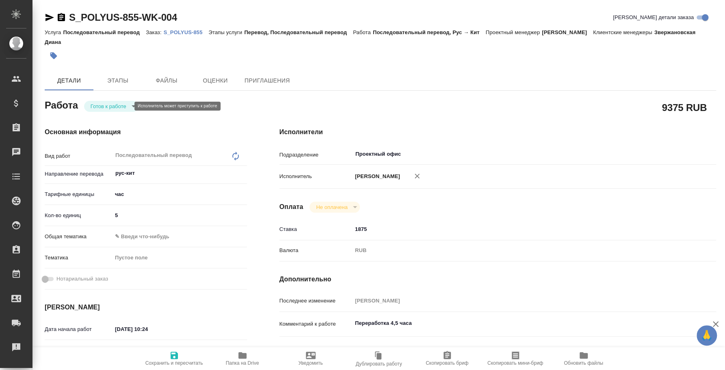
type textarea "x"
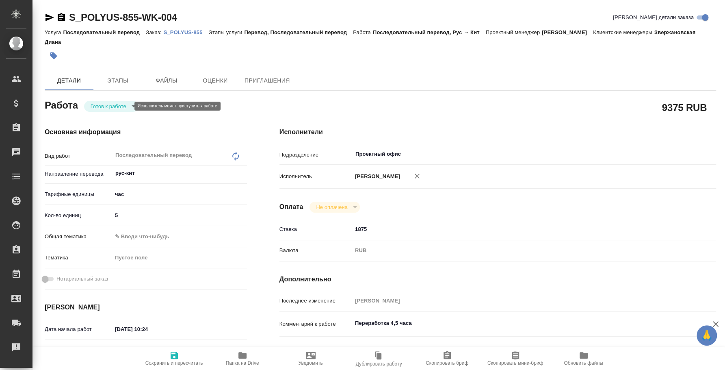
click at [125, 104] on body "🙏 .cls-1 fill:#fff; AWATERA Fedotova Irina Клиенты Спецификации Заказы Чаты Tod…" at bounding box center [362, 185] width 725 height 370
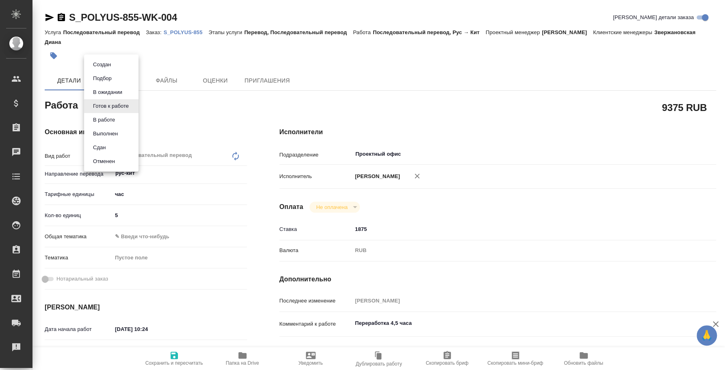
type textarea "x"
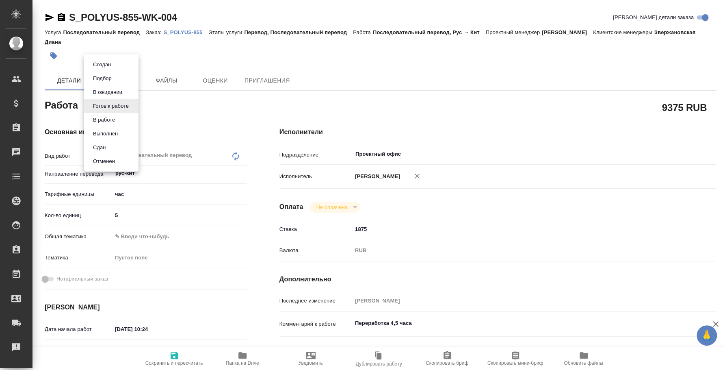
click at [122, 144] on li "Сдан" at bounding box center [111, 147] width 54 height 14
type textarea "x"
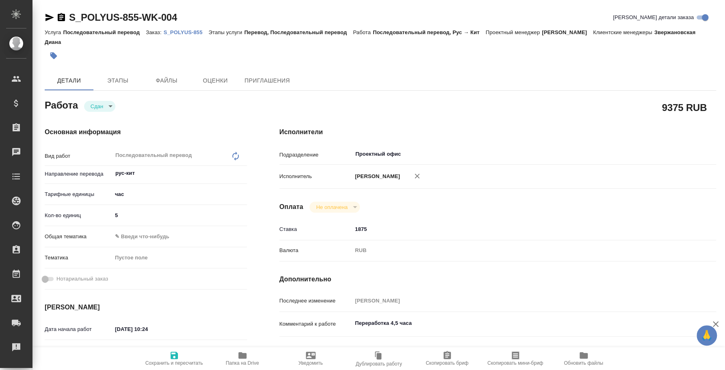
type textarea "x"
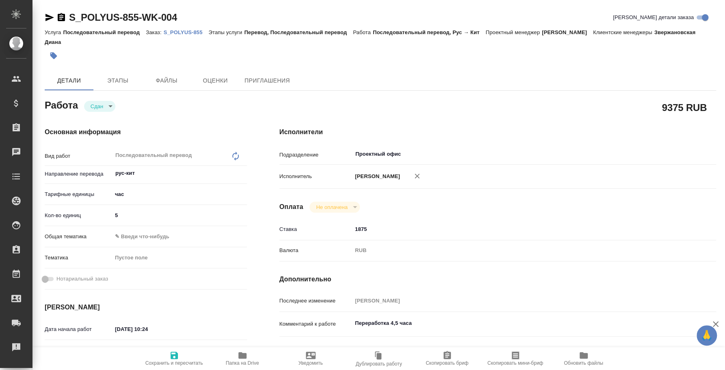
type textarea "x"
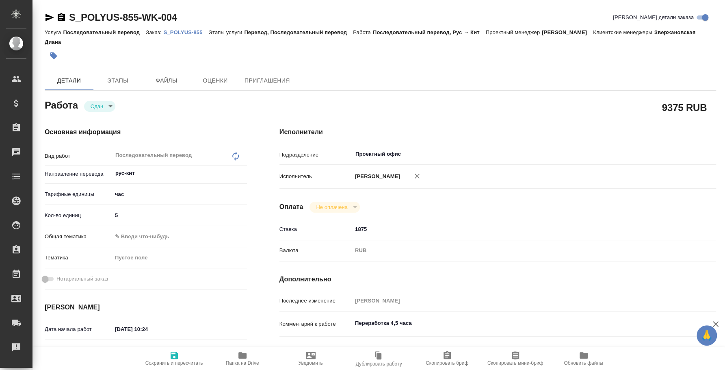
type textarea "x"
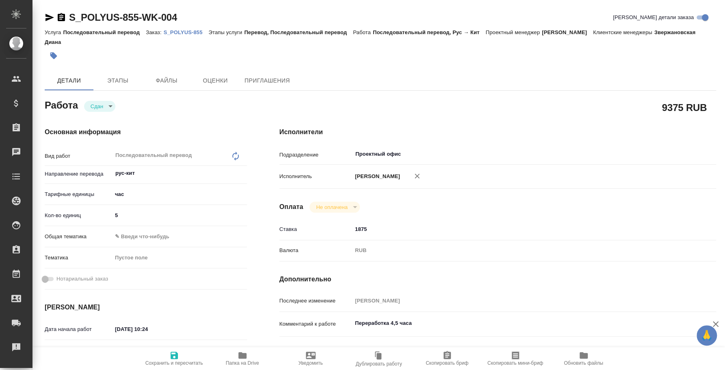
type textarea "x"
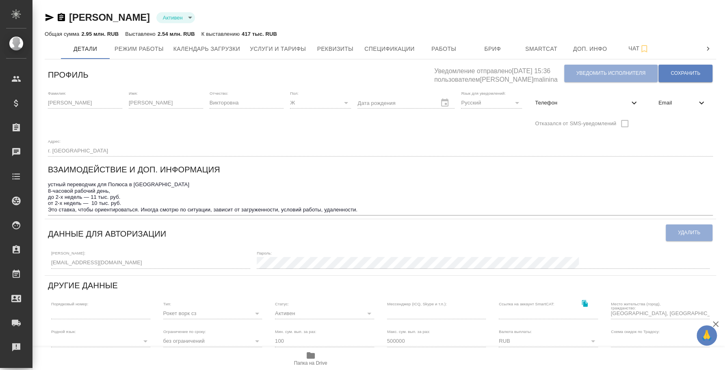
click at [63, 16] on icon "button" at bounding box center [61, 17] width 7 height 8
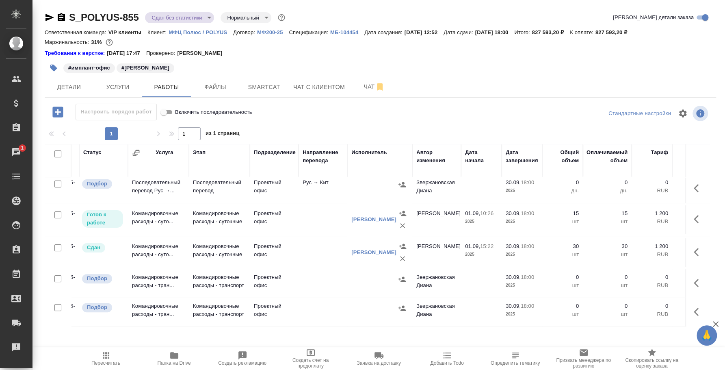
scroll to position [138, 0]
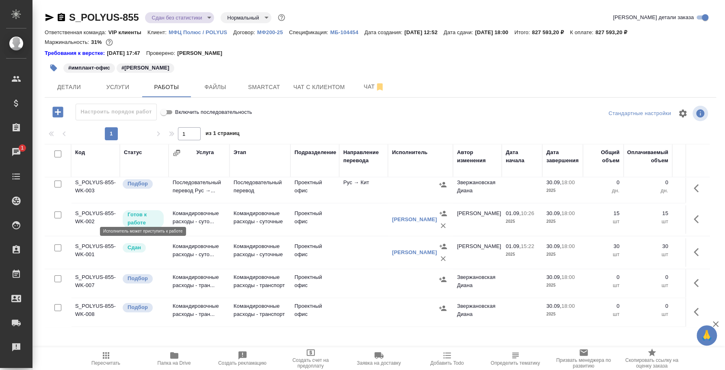
click at [152, 210] on p "Готов к работе" at bounding box center [142, 218] width 31 height 16
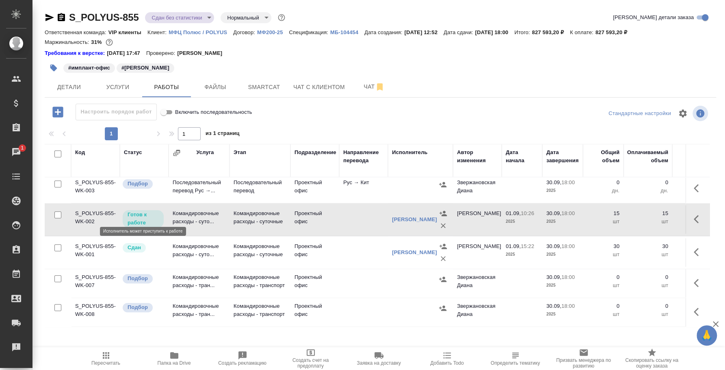
click at [152, 210] on p "Готов к работе" at bounding box center [142, 218] width 31 height 16
click at [441, 223] on icon "button" at bounding box center [443, 225] width 5 height 5
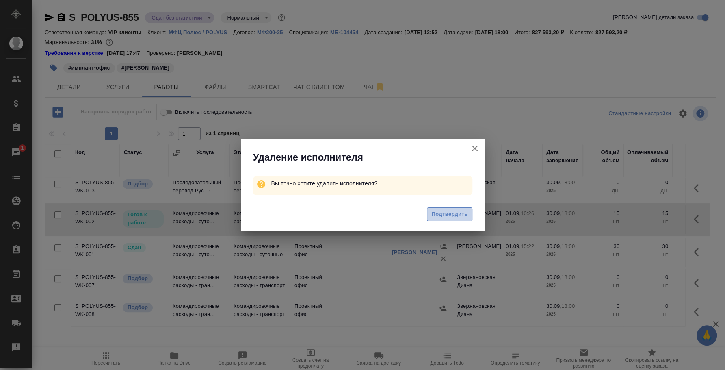
click at [435, 219] on button "Подтвердить" at bounding box center [449, 214] width 45 height 14
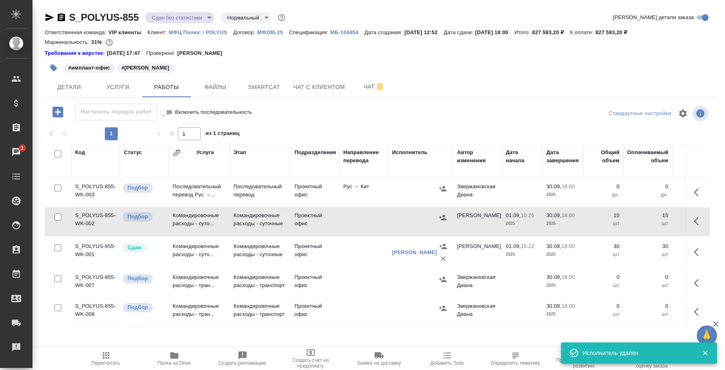
scroll to position [134, 0]
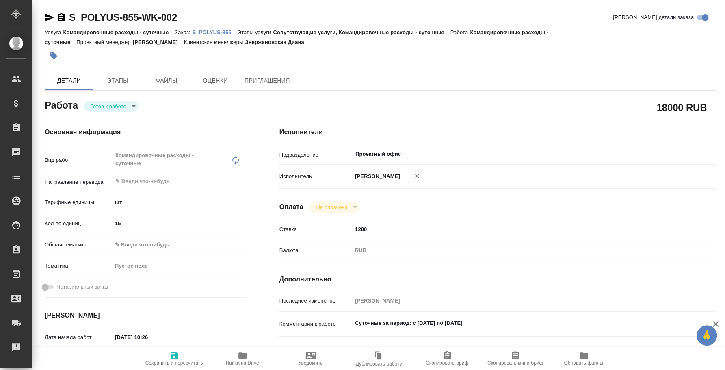
type textarea "x"
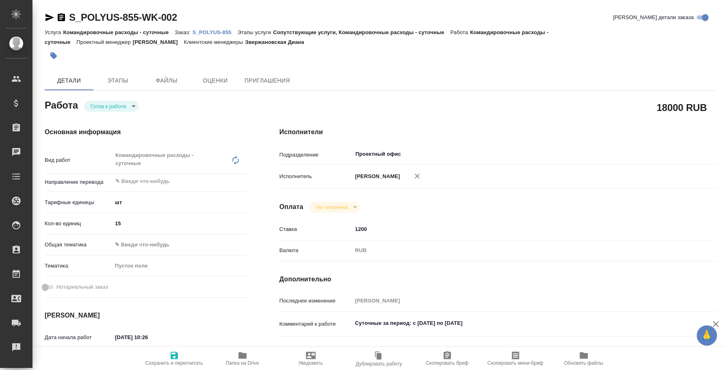
type textarea "x"
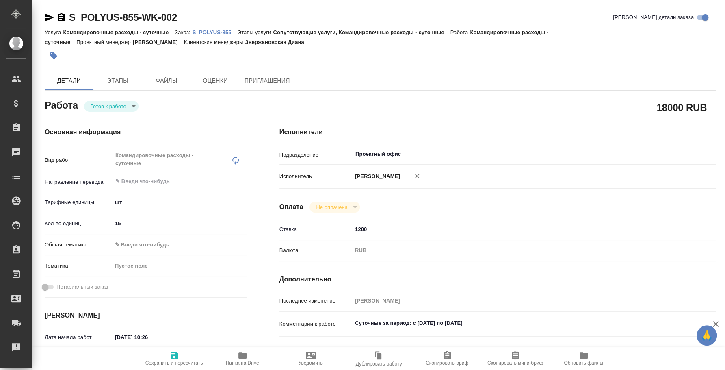
type textarea "x"
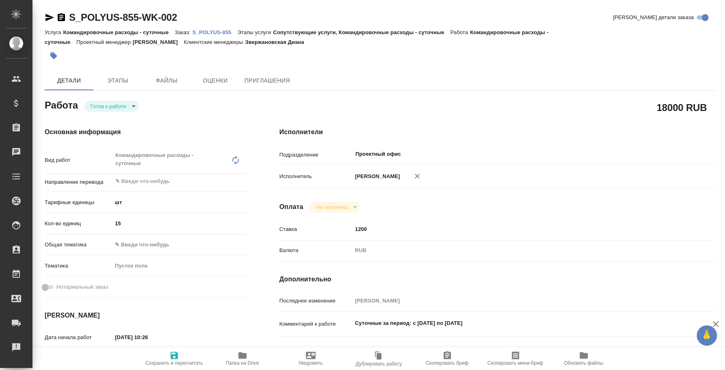
type textarea "x"
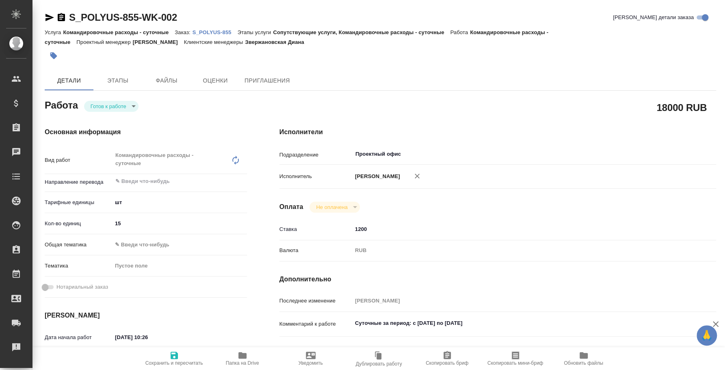
click at [126, 106] on body "🙏 .cls-1 fill:#fff; AWATERA [PERSON_NAME] Спецификации Заказы Чаты Todo Проекты…" at bounding box center [362, 185] width 725 height 370
type textarea "x"
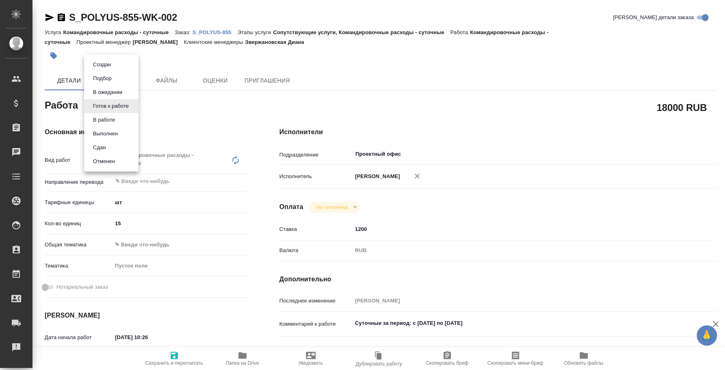
type textarea "x"
click at [116, 147] on li "Сдан" at bounding box center [111, 147] width 54 height 14
type textarea "x"
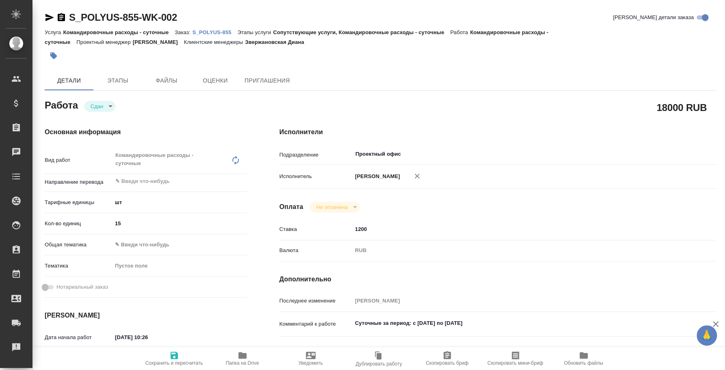
type textarea "x"
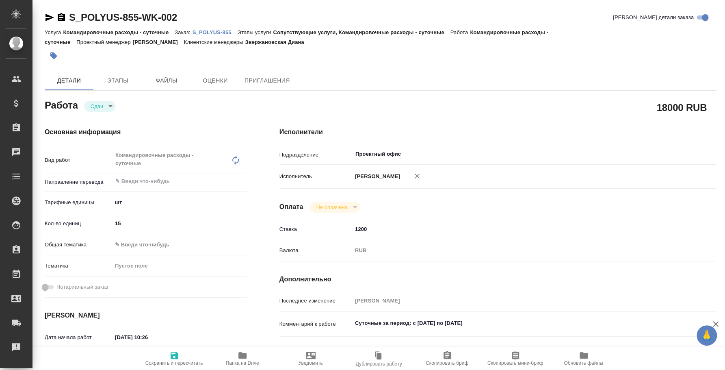
type textarea "x"
click at [210, 34] on p "S_POLYUS-855" at bounding box center [214, 32] width 45 height 6
type textarea "x"
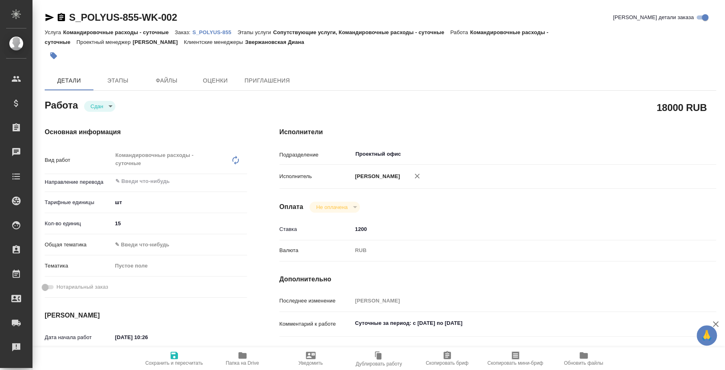
type textarea "x"
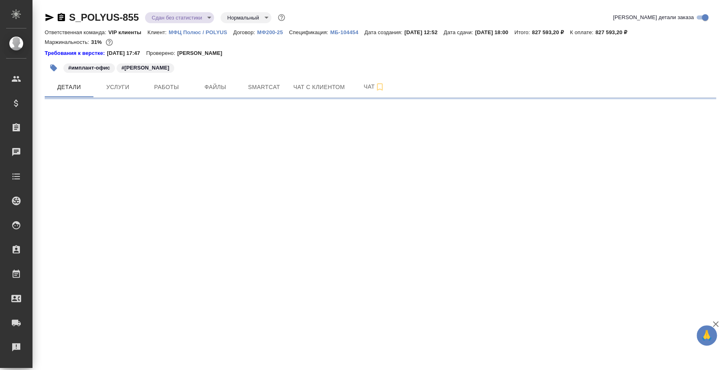
select select "RU"
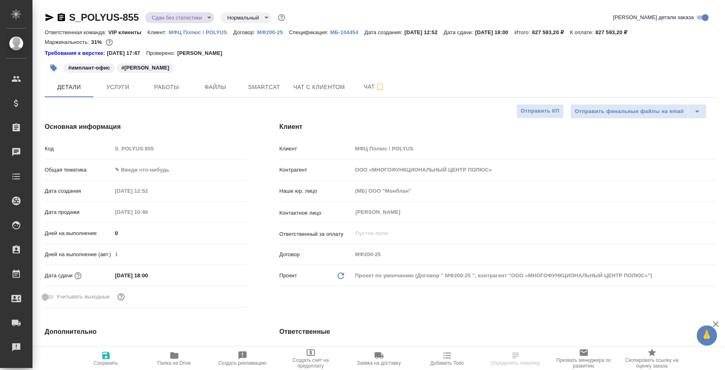
type textarea "x"
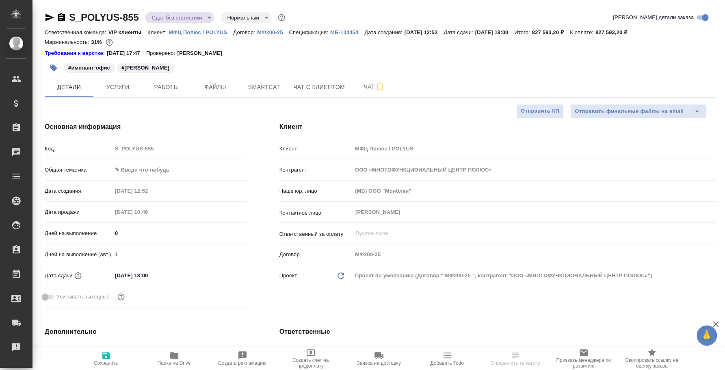
type textarea "x"
select select "RU"
type textarea "x"
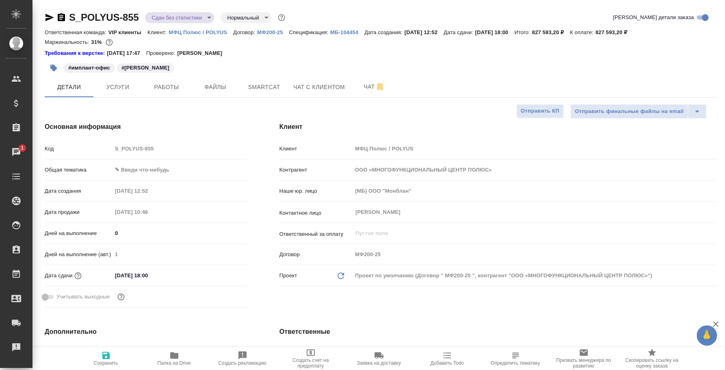
type textarea "x"
click at [161, 92] on button "Работы" at bounding box center [166, 87] width 49 height 20
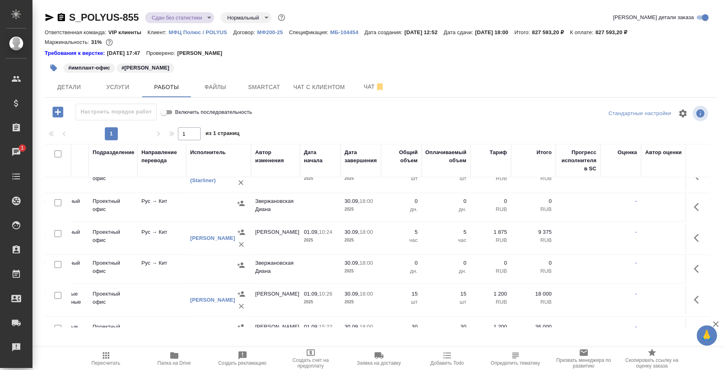
scroll to position [101, 202]
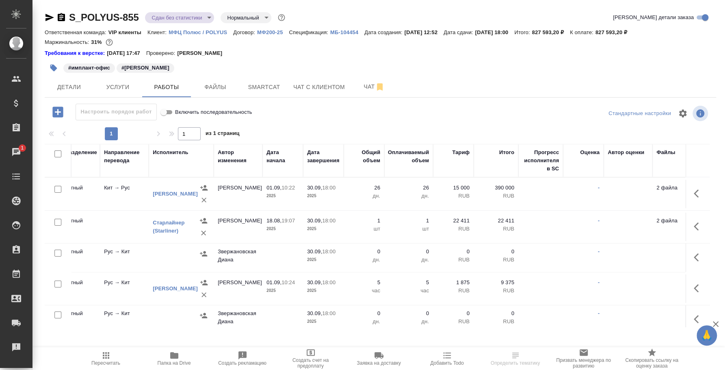
scroll to position [134, 239]
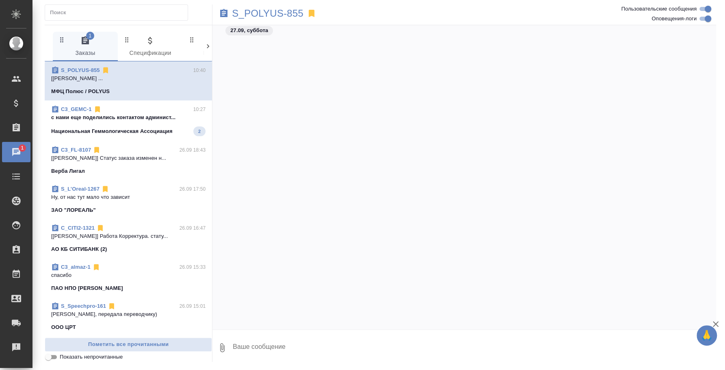
scroll to position [5929, 0]
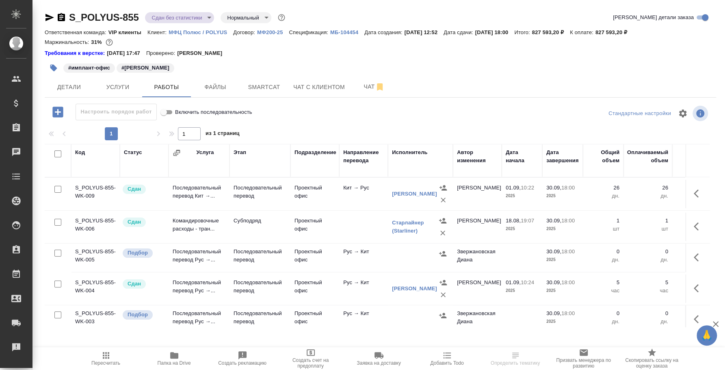
click at [65, 18] on icon "button" at bounding box center [61, 17] width 7 height 8
click at [52, 18] on icon "button" at bounding box center [50, 18] width 10 height 10
click at [421, 190] on link "[PERSON_NAME]" at bounding box center [414, 193] width 45 height 6
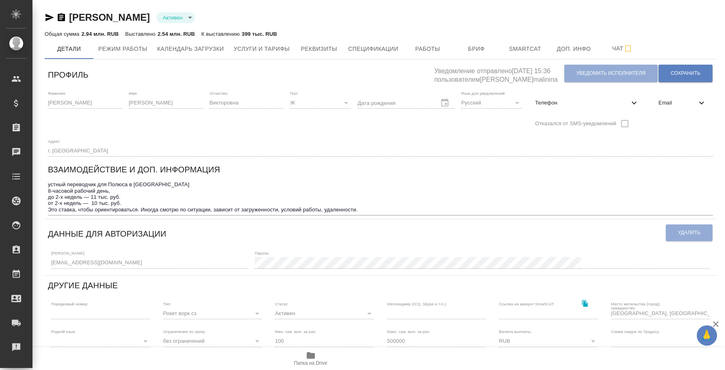
click at [61, 19] on icon "button" at bounding box center [61, 18] width 10 height 10
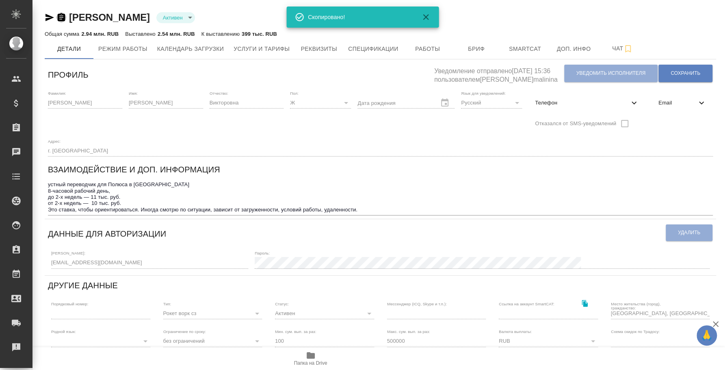
click at [61, 19] on icon "button" at bounding box center [61, 18] width 10 height 10
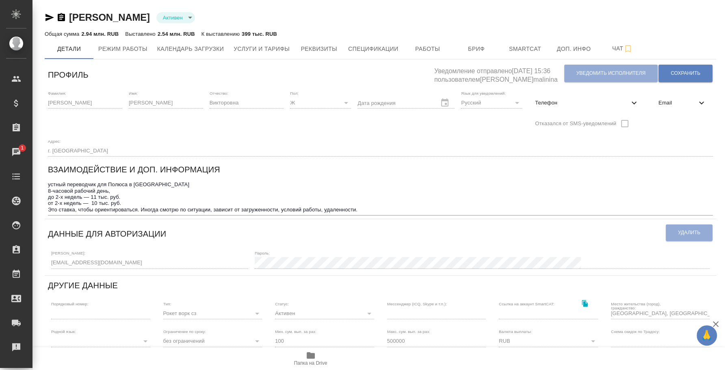
click at [48, 18] on icon "button" at bounding box center [49, 17] width 9 height 7
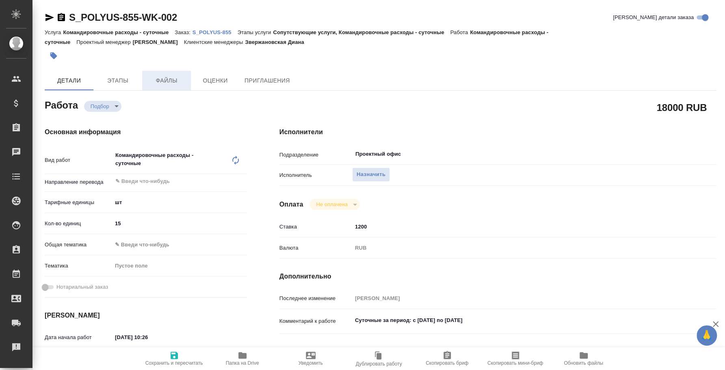
type textarea "x"
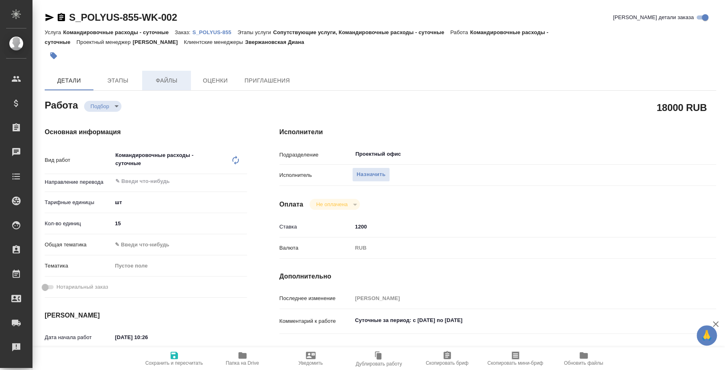
type textarea "x"
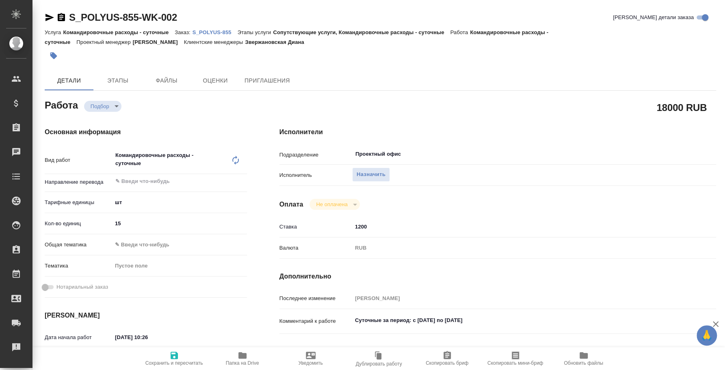
type textarea "x"
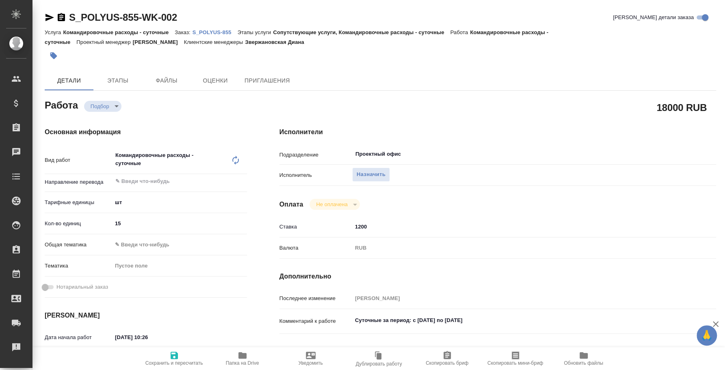
click at [200, 35] on p "S_POLYUS-855" at bounding box center [214, 32] width 45 height 6
type textarea "x"
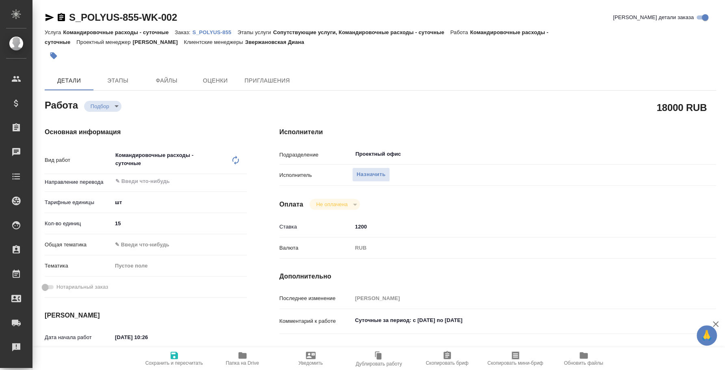
type textarea "x"
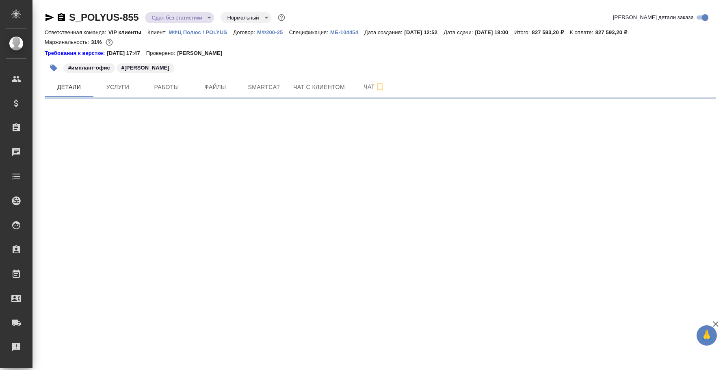
select select "RU"
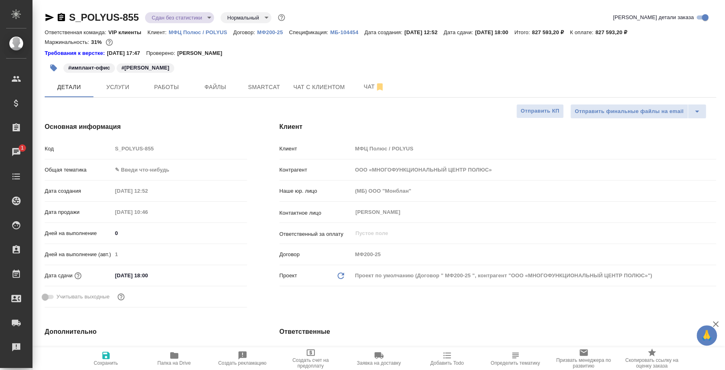
type textarea "x"
click at [147, 83] on span "Работы" at bounding box center [166, 87] width 39 height 10
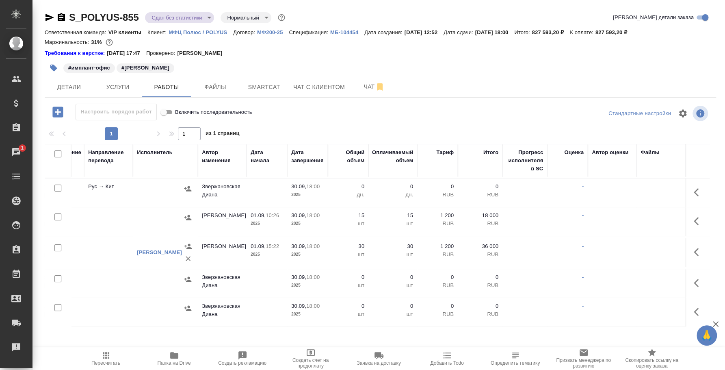
scroll to position [134, 257]
click at [694, 307] on icon "button" at bounding box center [696, 311] width 5 height 8
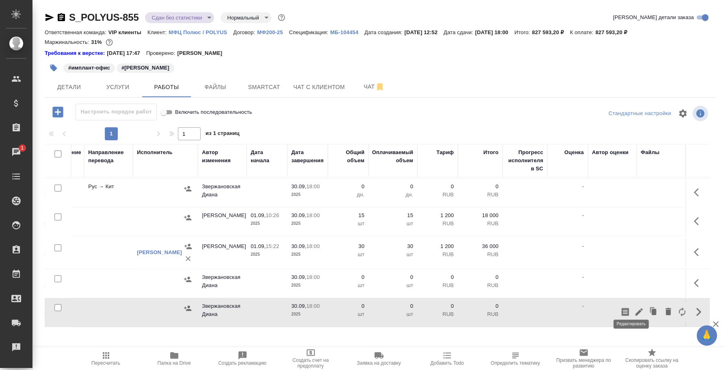
click at [634, 307] on icon "button" at bounding box center [639, 312] width 10 height 10
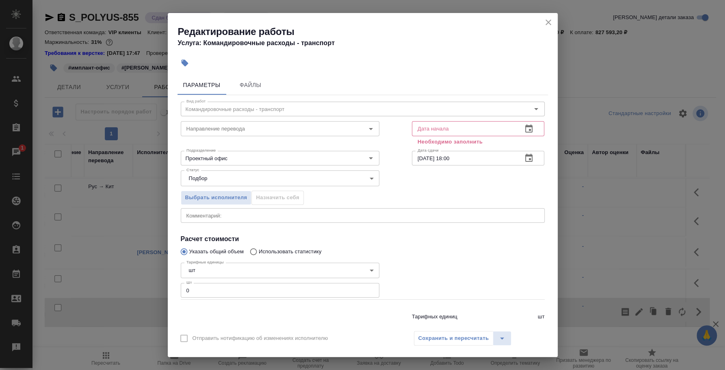
click at [524, 129] on icon "button" at bounding box center [529, 129] width 10 height 10
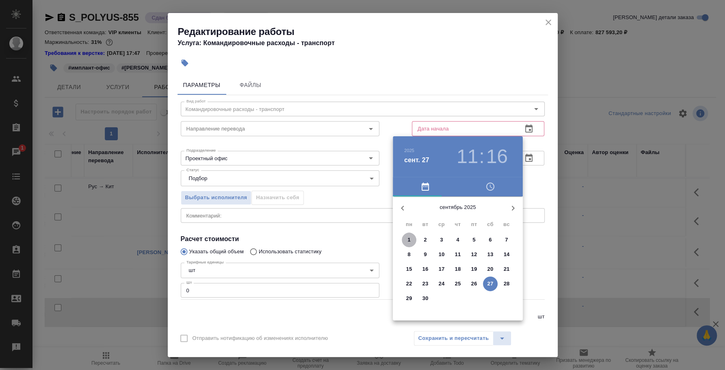
click at [411, 234] on button "1" at bounding box center [409, 239] width 15 height 15
type input "01.09.2025 11:16"
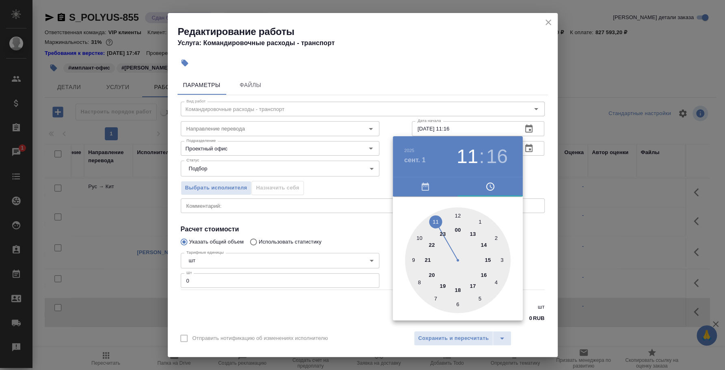
click at [229, 207] on div at bounding box center [362, 185] width 725 height 370
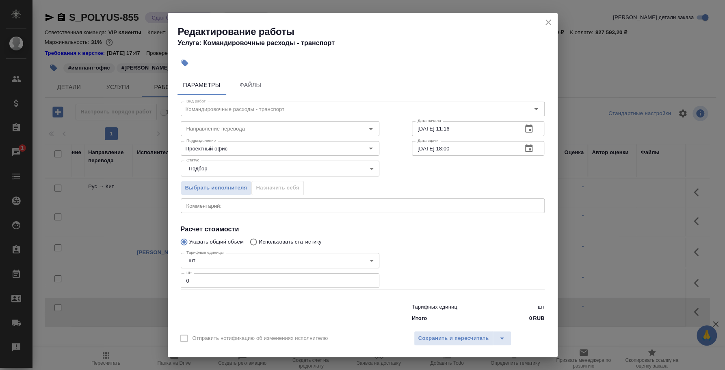
click at [229, 207] on textarea at bounding box center [362, 205] width 352 height 6
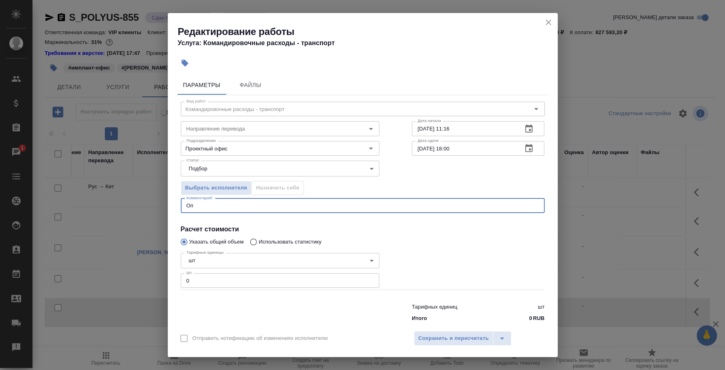
type textarea "О"
type textarea "Транспортные расходы: такси+трансфер от Куранаха"
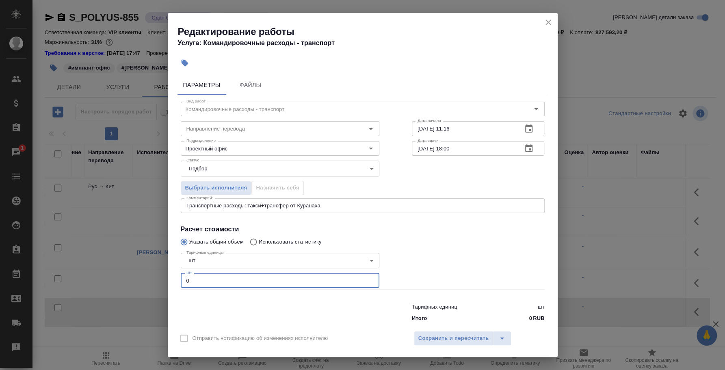
drag, startPoint x: 238, startPoint y: 272, endPoint x: 180, endPoint y: 275, distance: 58.2
click at [181, 275] on div "Тарифные единицы шт 5a8b1489cc6b4906c91bfdc1 Тарифные единицы Шт 0 Шт" at bounding box center [280, 269] width 199 height 40
click at [160, 275] on div "Редактирование работы Услуга: Командировочные расходы - транспорт Параметры Фай…" at bounding box center [362, 185] width 725 height 370
click at [447, 332] on button "Сохранить и пересчитать" at bounding box center [454, 338] width 80 height 15
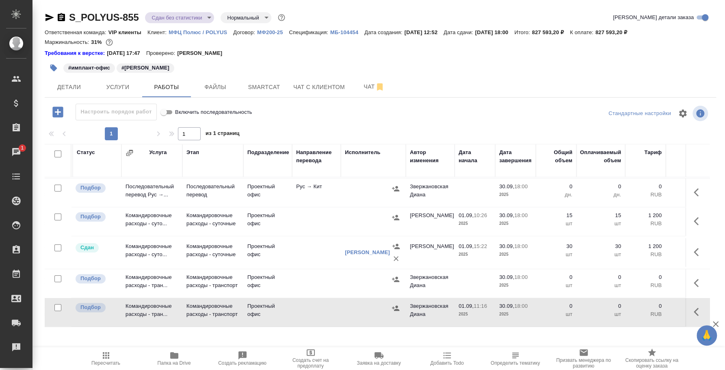
scroll to position [134, 0]
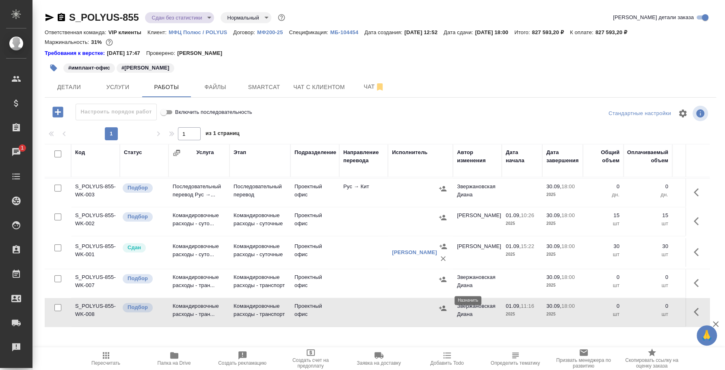
click at [443, 304] on icon "button" at bounding box center [443, 308] width 8 height 8
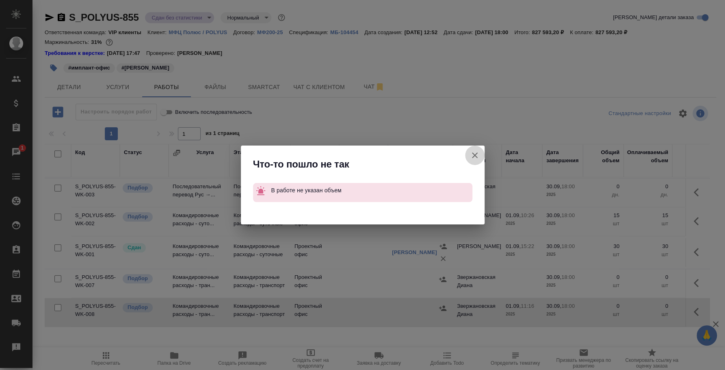
click at [476, 156] on icon "button" at bounding box center [475, 155] width 10 height 10
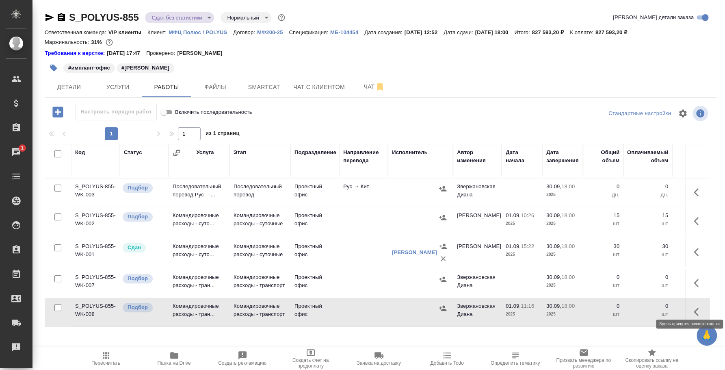
click at [694, 307] on icon "button" at bounding box center [696, 311] width 5 height 8
click at [635, 308] on icon "button" at bounding box center [638, 311] width 7 height 7
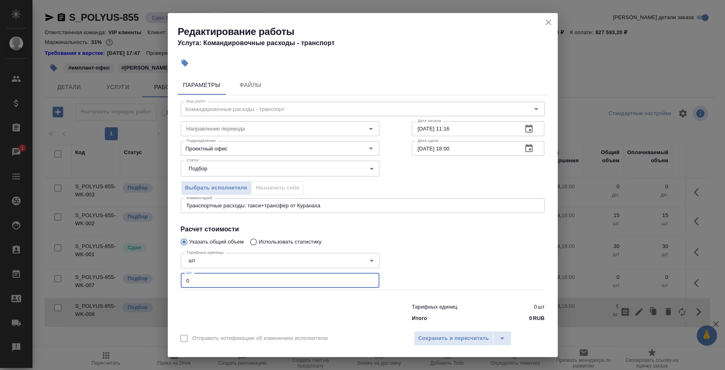
drag, startPoint x: 218, startPoint y: 281, endPoint x: 137, endPoint y: 259, distance: 84.4
click at [137, 259] on div "Редактирование работы Услуга: Командировочные расходы - транспорт Параметры Фай…" at bounding box center [362, 185] width 725 height 370
type input "1"
click at [439, 335] on span "Сохранить и пересчитать" at bounding box center [453, 337] width 71 height 9
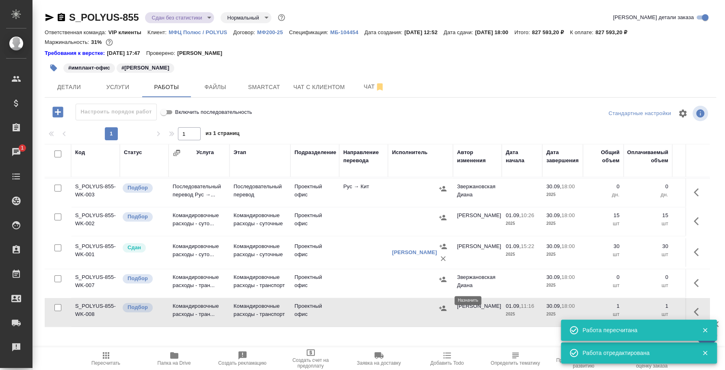
click at [441, 304] on icon "button" at bounding box center [443, 308] width 8 height 8
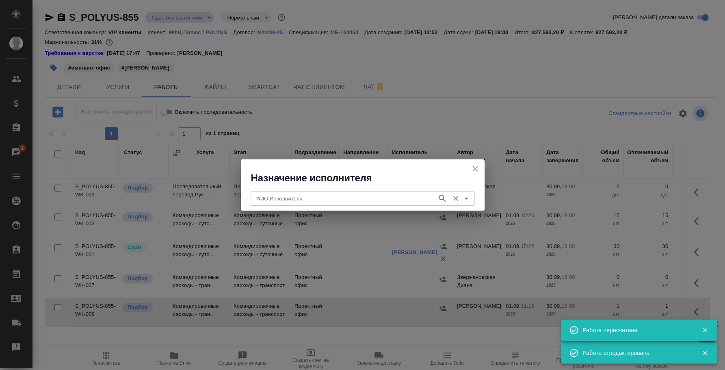
click at [345, 197] on input "ФИО Исполнителя" at bounding box center [343, 198] width 180 height 10
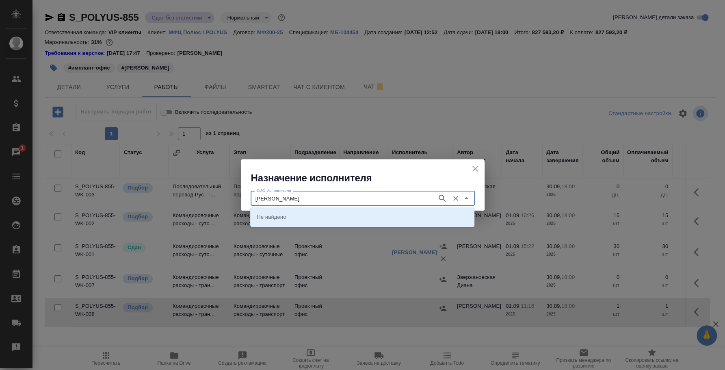
type input "сафонова анна викторовна"
click at [359, 216] on li "[PERSON_NAME]" at bounding box center [362, 216] width 224 height 15
type input "[PERSON_NAME]"
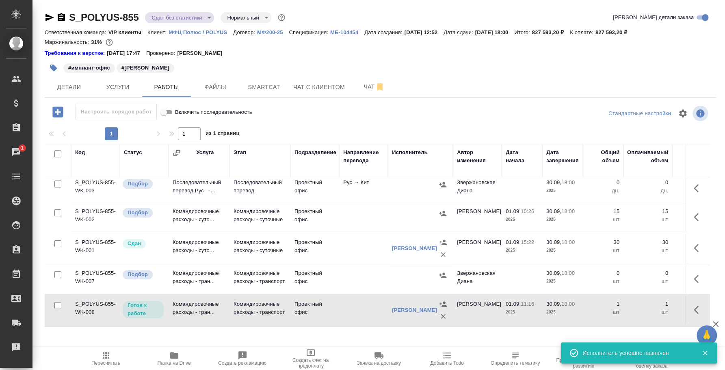
click at [448, 298] on div at bounding box center [443, 310] width 12 height 24
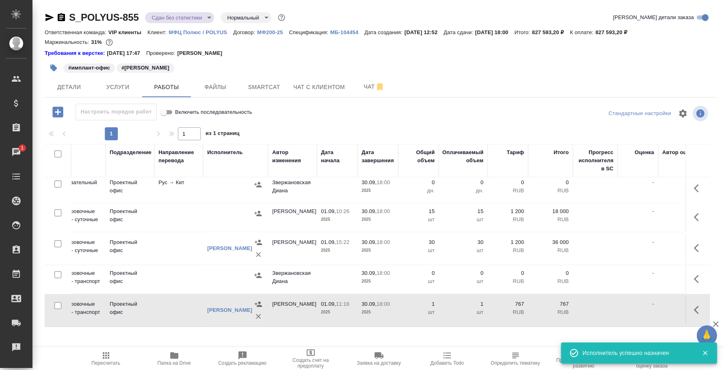
scroll to position [138, 263]
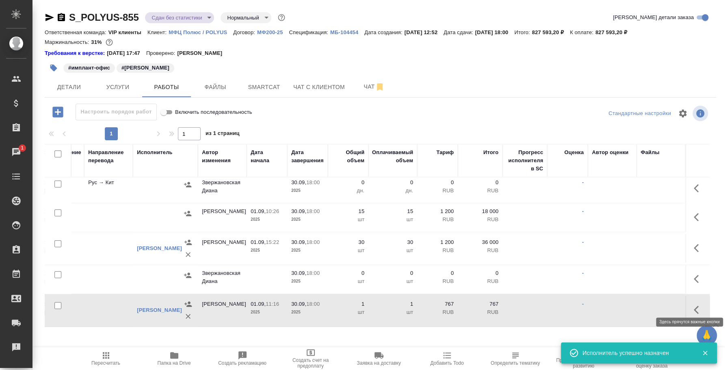
click at [689, 300] on button "button" at bounding box center [698, 309] width 19 height 19
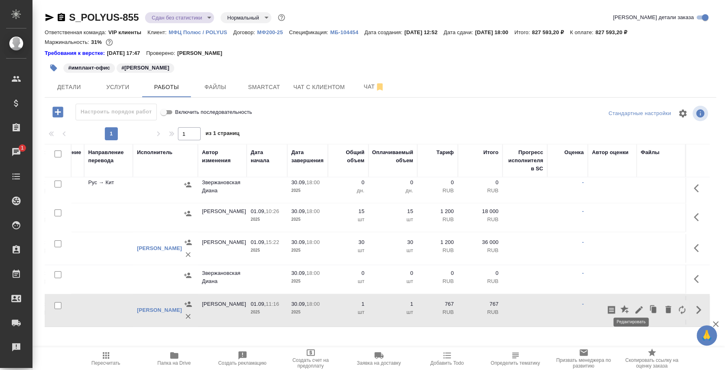
click at [634, 305] on icon "button" at bounding box center [639, 310] width 10 height 10
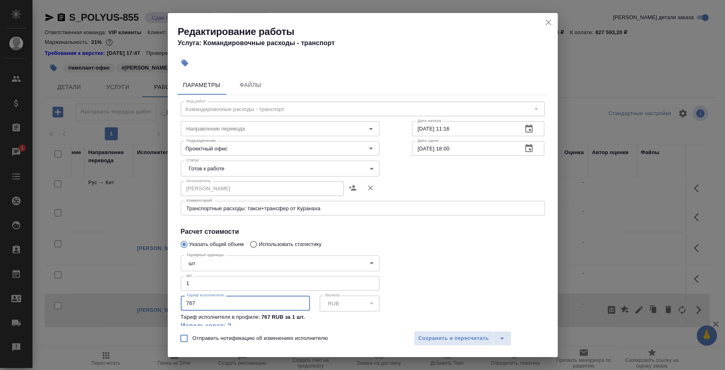
drag, startPoint x: 206, startPoint y: 302, endPoint x: 133, endPoint y: 280, distance: 76.6
click at [133, 280] on div "Редактирование работы Услуга: Командировочные расходы - транспорт Параметры Фай…" at bounding box center [362, 185] width 725 height 370
drag, startPoint x: 195, startPoint y: 301, endPoint x: 176, endPoint y: 298, distance: 19.0
click at [176, 298] on div "Параметры Файлы Вид работ Командировочные расходы - транспорт Вид работ Направл…" at bounding box center [363, 198] width 390 height 253
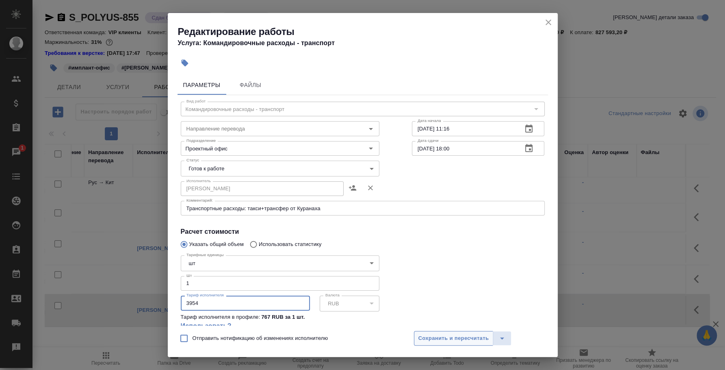
type input "3954"
click at [422, 331] on button "Сохранить и пересчитать" at bounding box center [454, 338] width 80 height 15
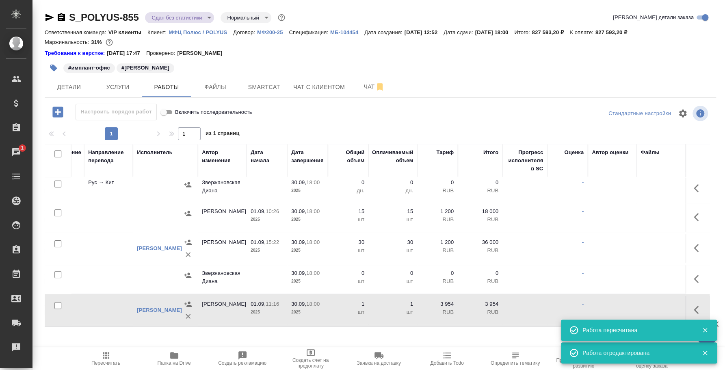
drag, startPoint x: 439, startPoint y: 318, endPoint x: 345, endPoint y: 322, distance: 93.9
click at [345, 322] on div "Код Статус Услуга Этап Подразделение Направление перевода Исполнитель Автор изм…" at bounding box center [377, 235] width 665 height 183
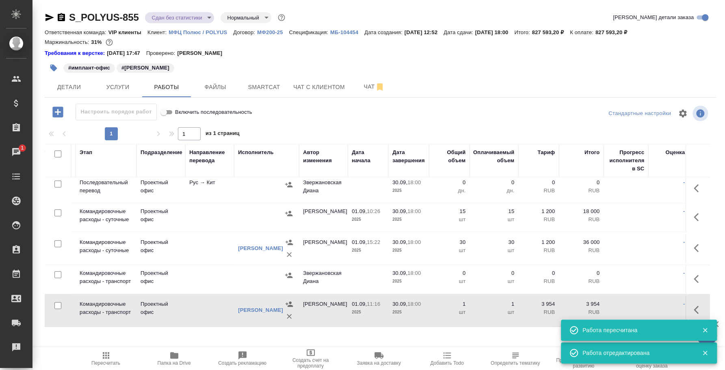
scroll to position [138, 0]
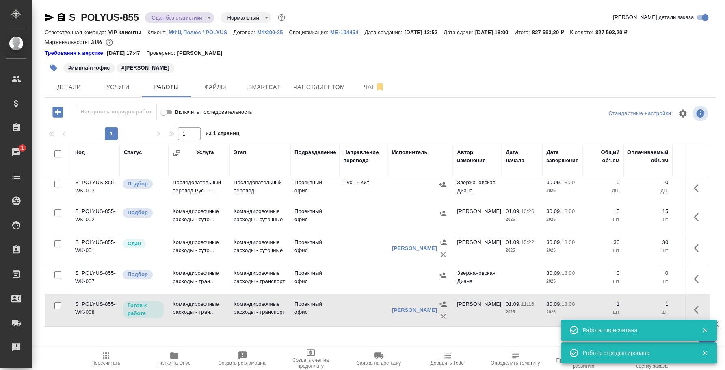
click at [153, 301] on p "Готов к работе" at bounding box center [142, 309] width 31 height 16
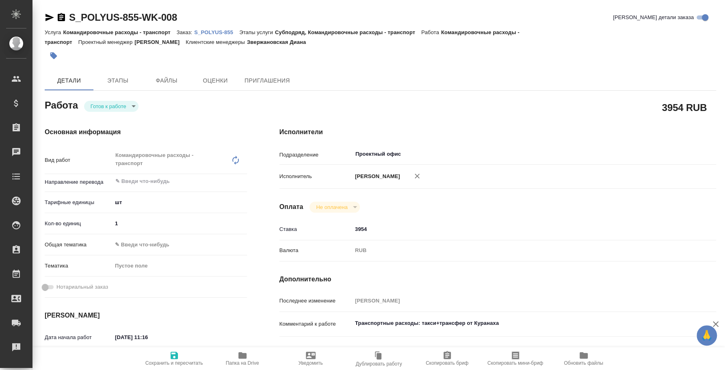
type textarea "x"
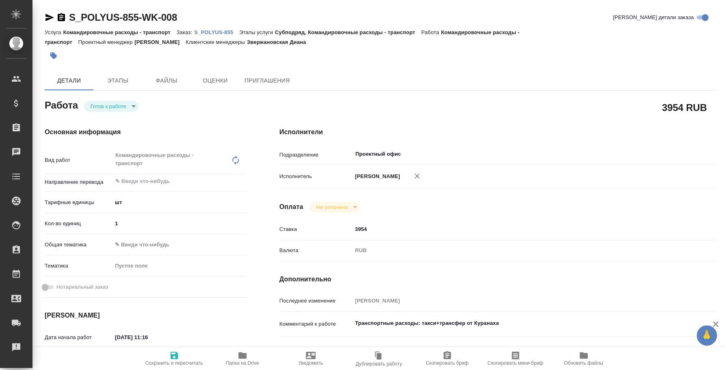
click at [130, 104] on body "🙏 .cls-1 fill:#fff; AWATERA Fedotova Irina Клиенты Спецификации Заказы Чаты Tod…" at bounding box center [362, 185] width 725 height 370
type textarea "x"
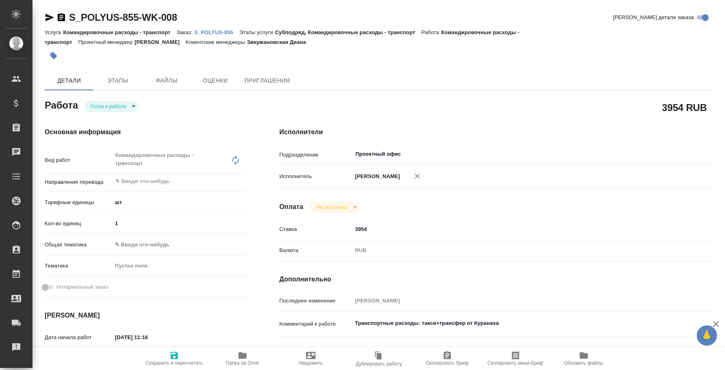
type textarea "x"
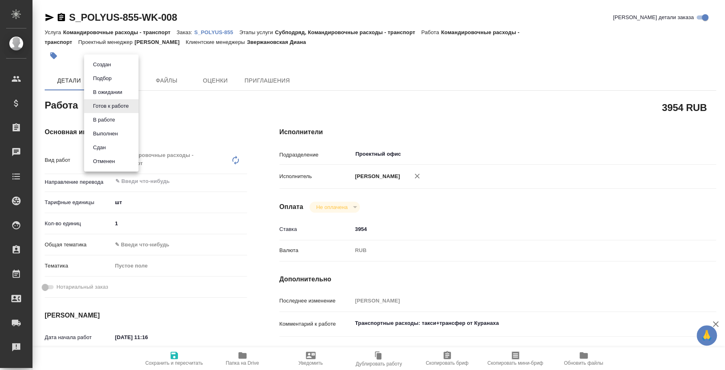
type textarea "x"
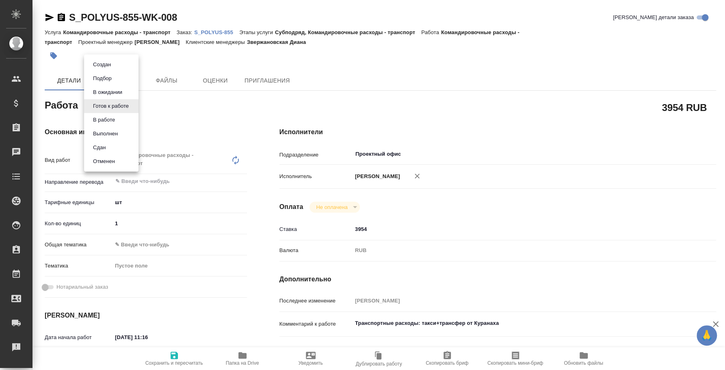
type textarea "x"
click at [117, 147] on li "Сдан" at bounding box center [111, 147] width 54 height 14
type textarea "x"
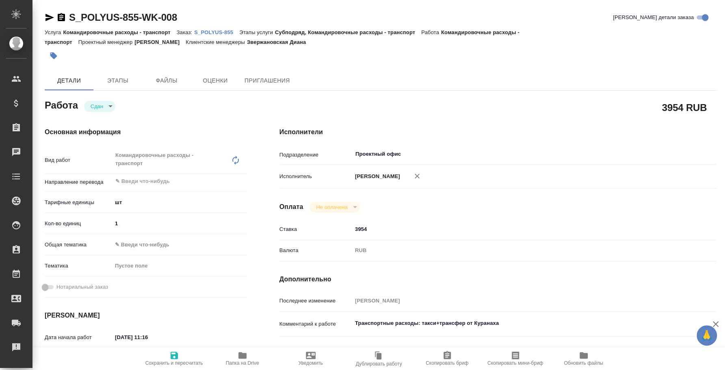
type textarea "x"
click at [229, 34] on p "S_POLYUS-855" at bounding box center [216, 32] width 45 height 6
type textarea "x"
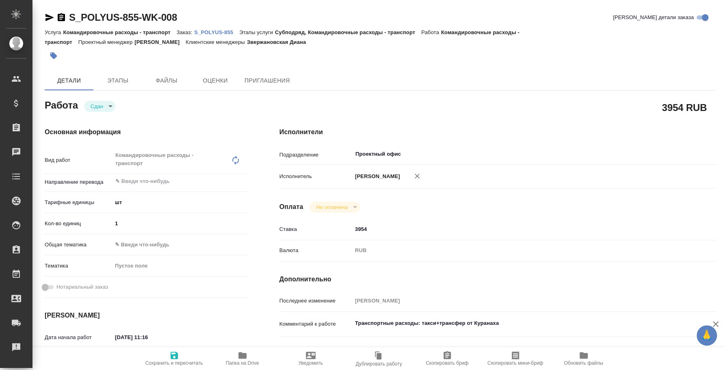
type textarea "x"
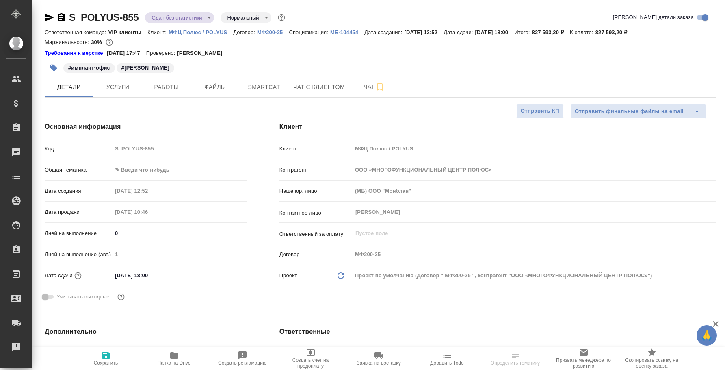
select select "RU"
click at [188, 90] on button "Работы" at bounding box center [166, 87] width 49 height 20
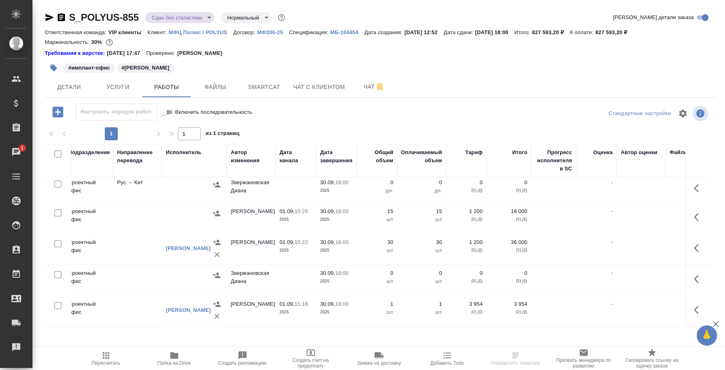
scroll to position [138, 0]
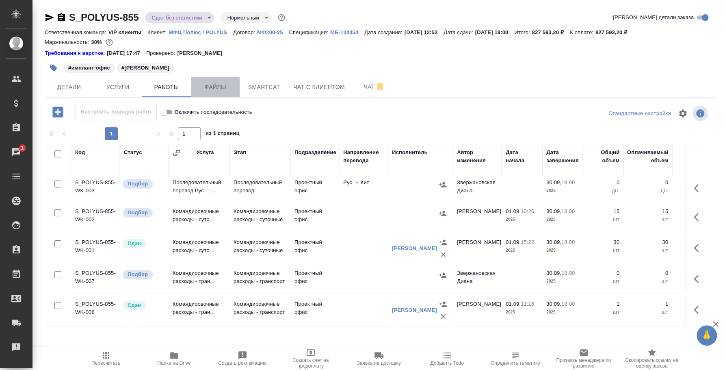
click at [214, 90] on span "Файлы" at bounding box center [215, 87] width 39 height 10
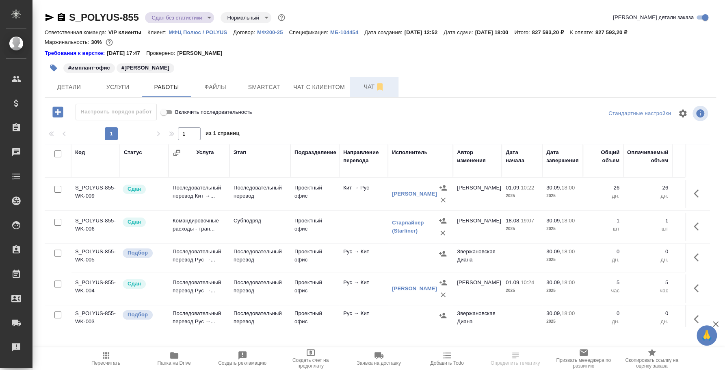
click at [373, 95] on button "Чат" at bounding box center [374, 87] width 49 height 20
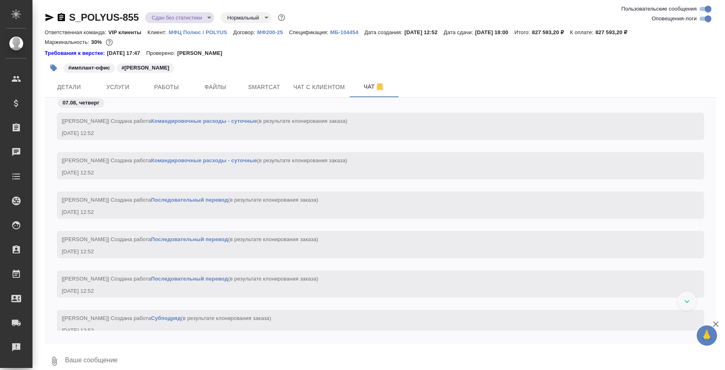
scroll to position [6328, 0]
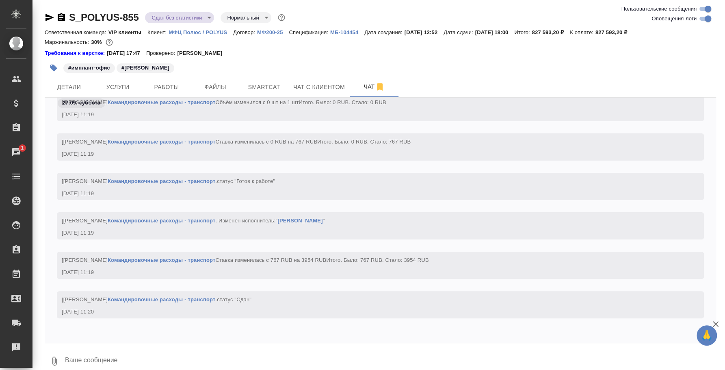
click at [55, 358] on icon "button" at bounding box center [54, 360] width 4 height 9
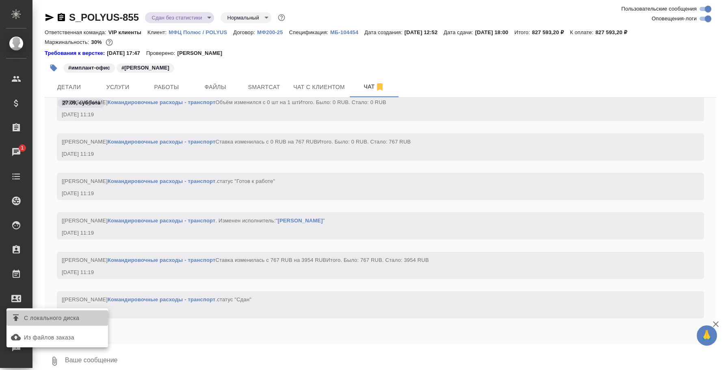
click at [61, 323] on label "С локального диска" at bounding box center [57, 317] width 102 height 15
click at [0, 0] on input "С локального диска" at bounding box center [0, 0] width 0 height 0
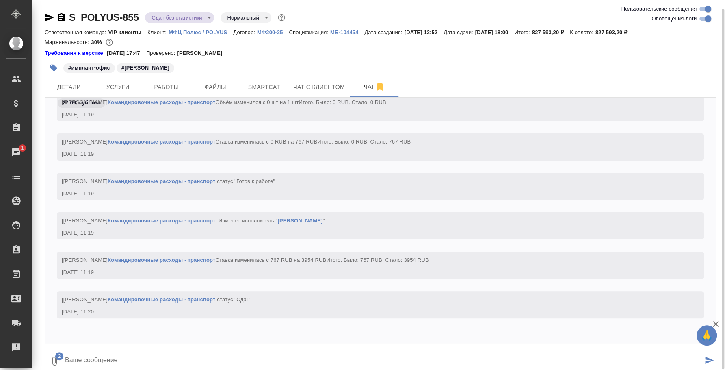
scroll to position [4, 0]
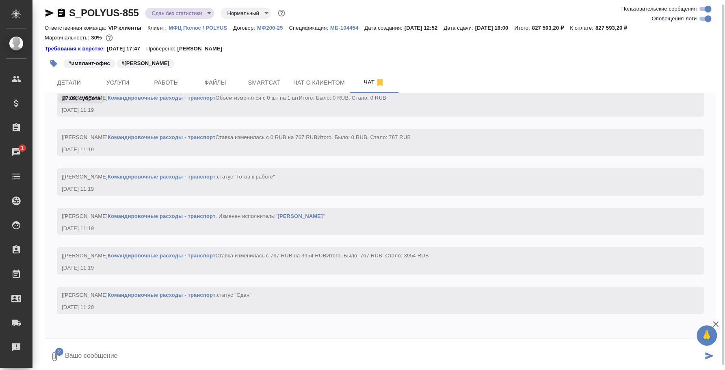
click at [169, 345] on textarea at bounding box center [383, 356] width 638 height 28
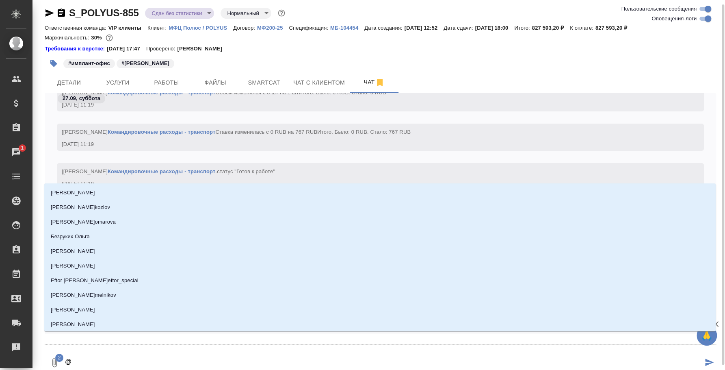
type textarea "@p"
type input "p"
type textarea "@p'd"
type input "p'd"
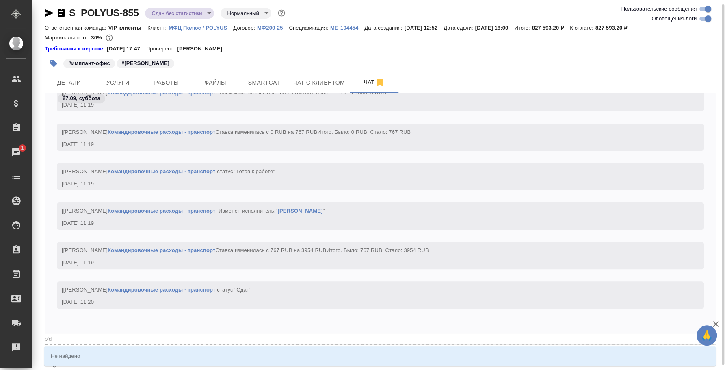
type textarea "@"
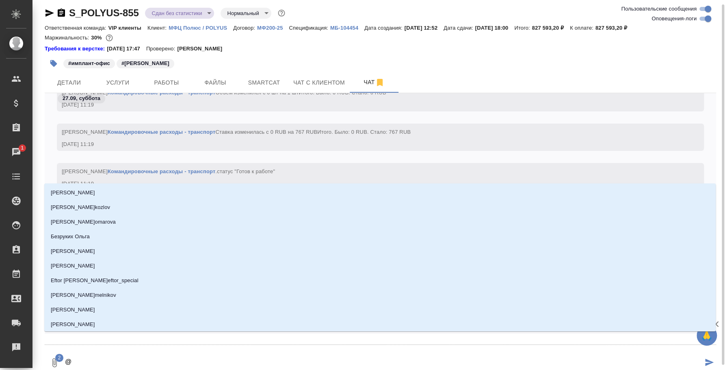
type textarea "@з"
type input "з"
type textarea "@зв"
type input "зв"
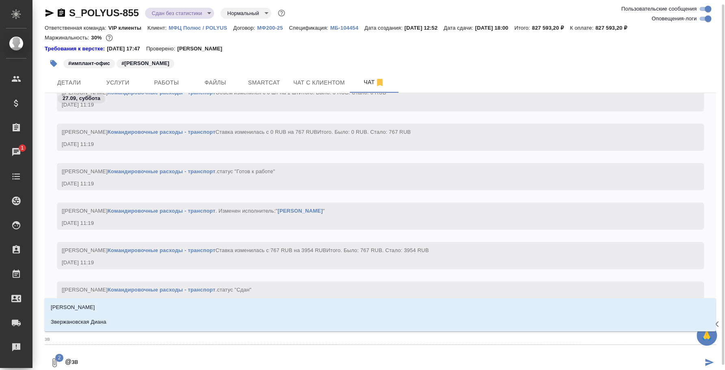
type textarea "@зве"
type input "зве"
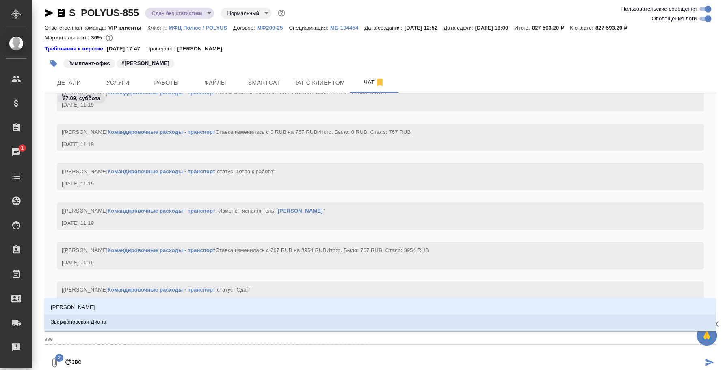
click at [170, 326] on li "Звержановская Диана" at bounding box center [379, 321] width 671 height 15
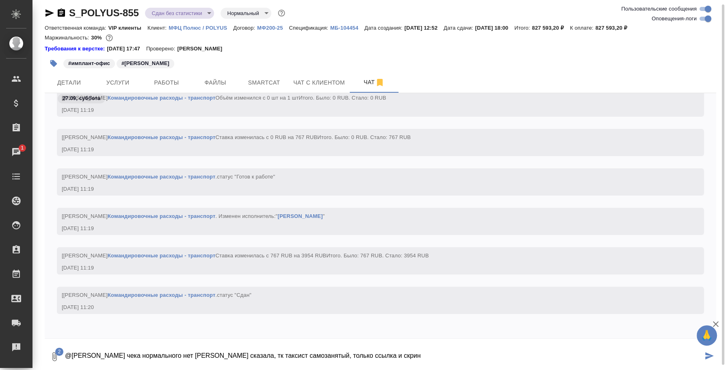
paste textarea "[URL][DOMAIN_NAME][DOMAIN_NAME]"
type textarea "@[PERSON_NAME] Одного чека нормального нет [PERSON_NAME] сказала, тк таксист са…"
click at [706, 352] on icon "submit" at bounding box center [709, 355] width 9 height 7
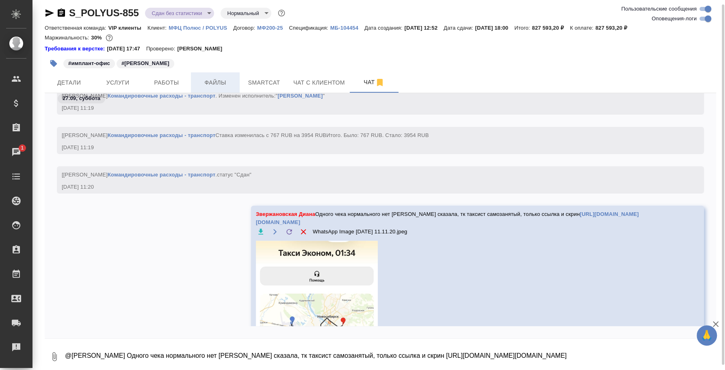
scroll to position [6432, 0]
click at [205, 80] on span "Файлы" at bounding box center [215, 83] width 39 height 10
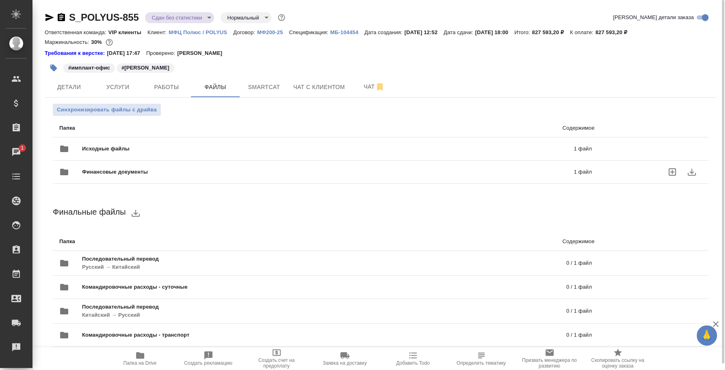
click at [237, 168] on span "Финансовые документы" at bounding box center [221, 172] width 279 height 8
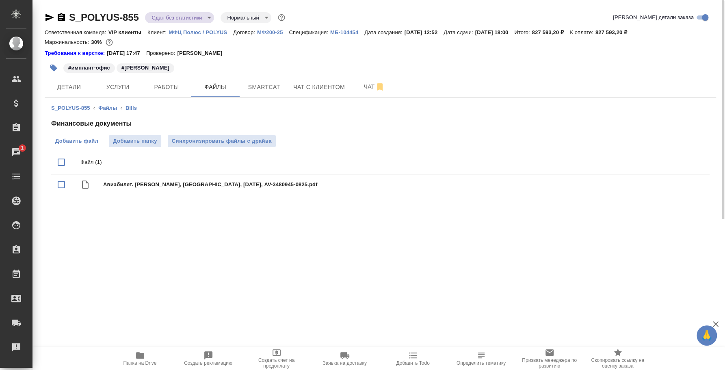
click at [70, 141] on span "Добавить файл" at bounding box center [76, 141] width 43 height 8
click at [0, 0] on input "Добавить файл" at bounding box center [0, 0] width 0 height 0
